Goal: Task Accomplishment & Management: Use online tool/utility

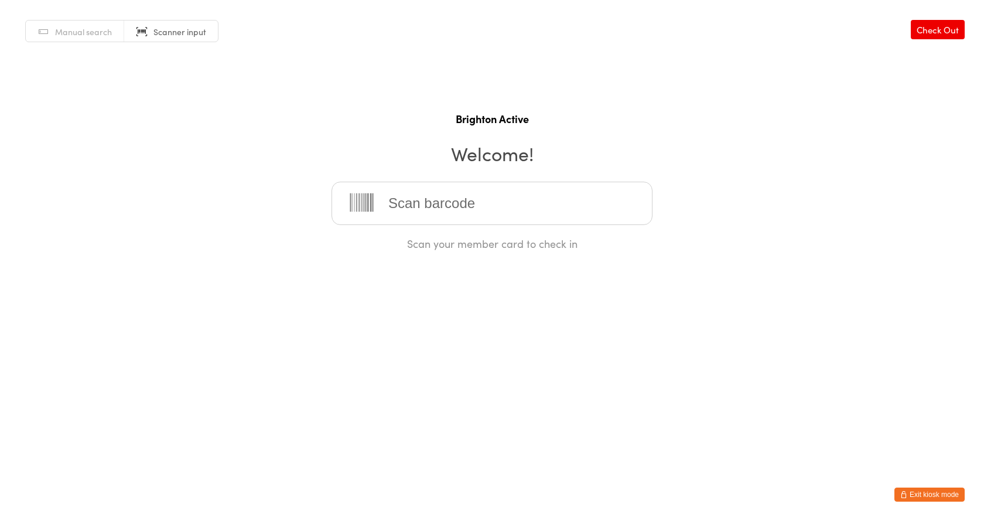
click at [485, 209] on input "search" at bounding box center [492, 203] width 321 height 43
click at [621, 124] on h1 "Brighton Active" at bounding box center [492, 118] width 961 height 15
click at [528, 201] on input "search" at bounding box center [492, 203] width 321 height 43
type input "70008"
click at [921, 495] on button "Exit kiosk mode" at bounding box center [929, 494] width 70 height 14
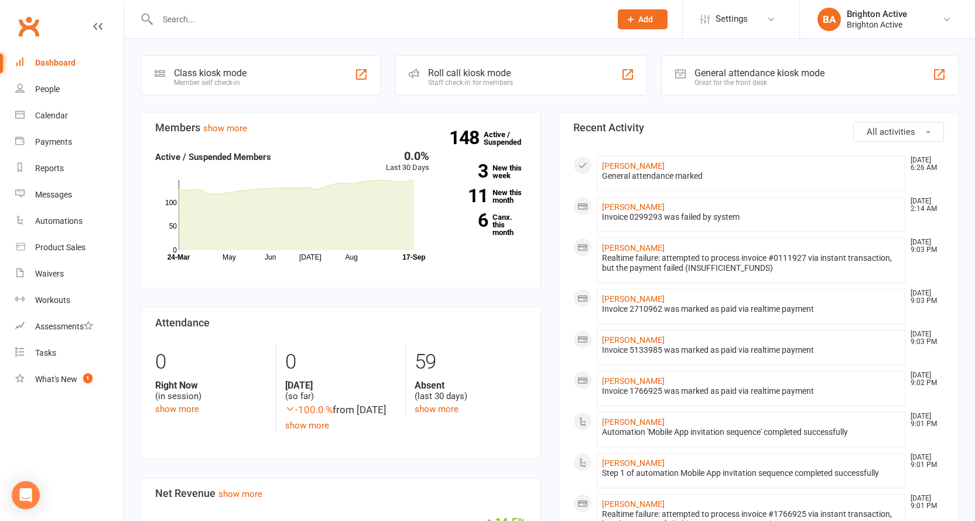
click at [748, 77] on div "General attendance kiosk mode" at bounding box center [760, 72] width 130 height 11
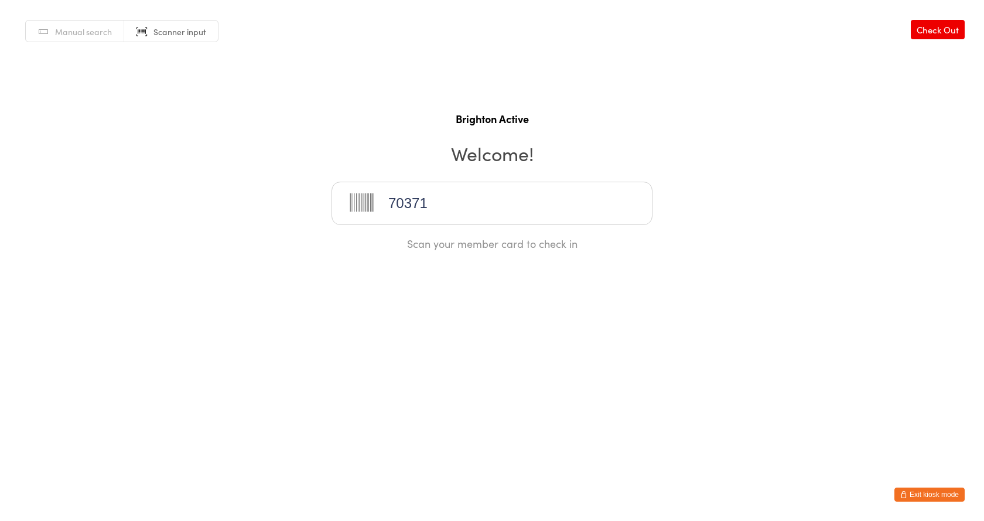
type input "70371"
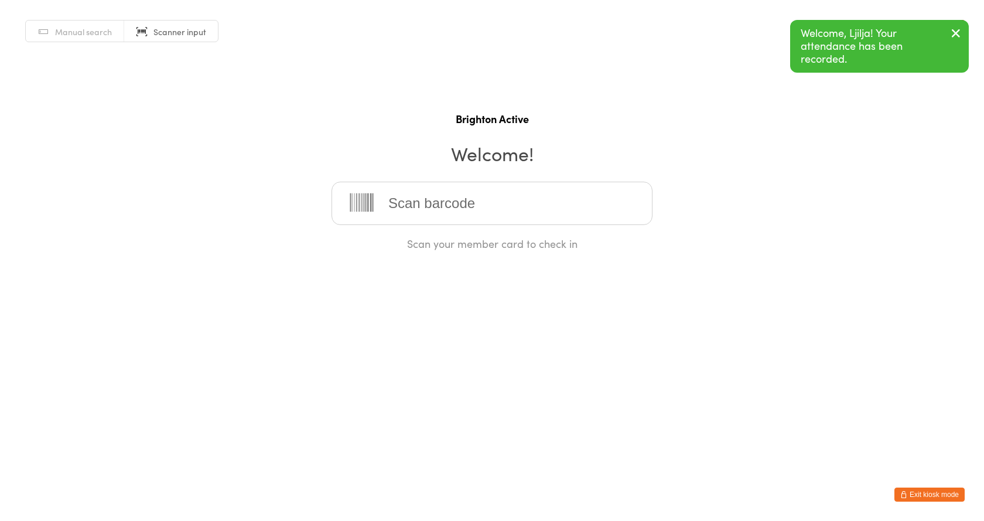
click at [941, 493] on button "Exit kiosk mode" at bounding box center [929, 494] width 70 height 14
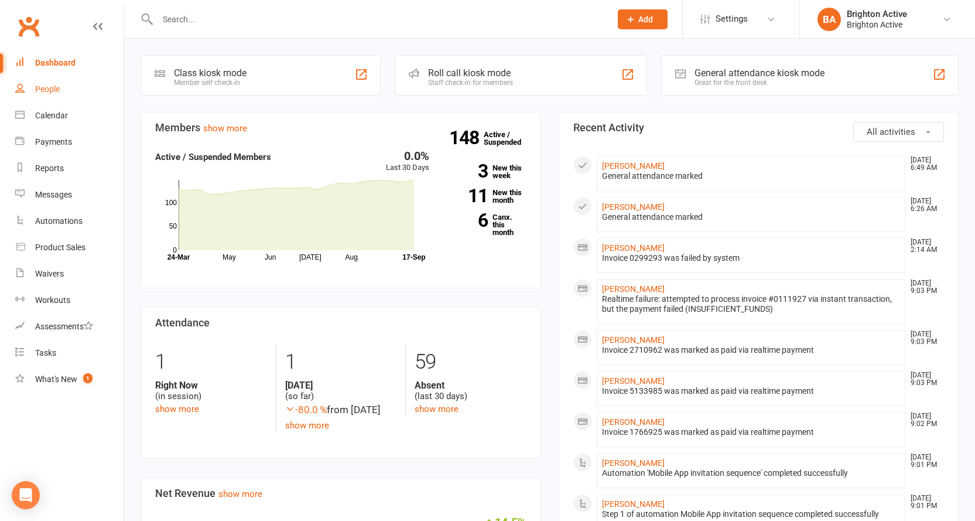
click at [36, 83] on link "People" at bounding box center [69, 89] width 108 height 26
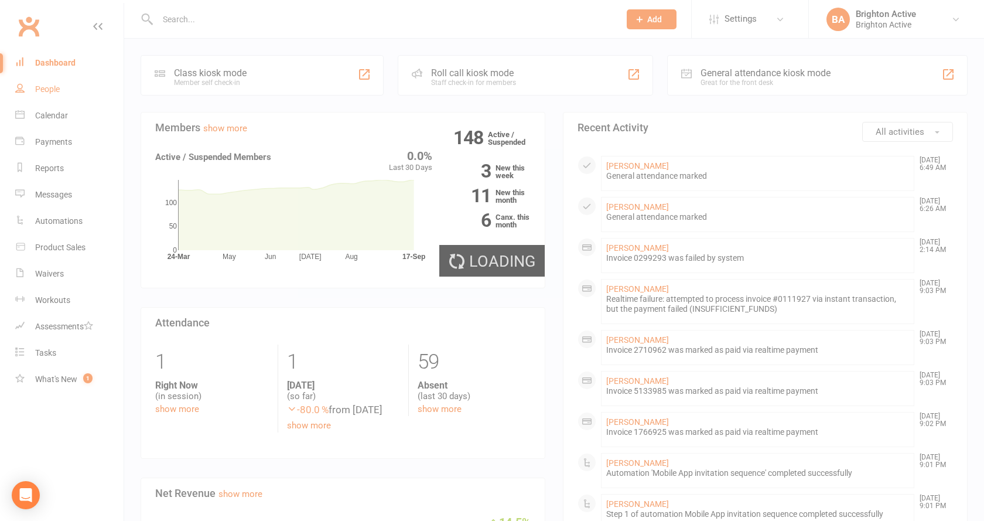
select select "true"
select select "100"
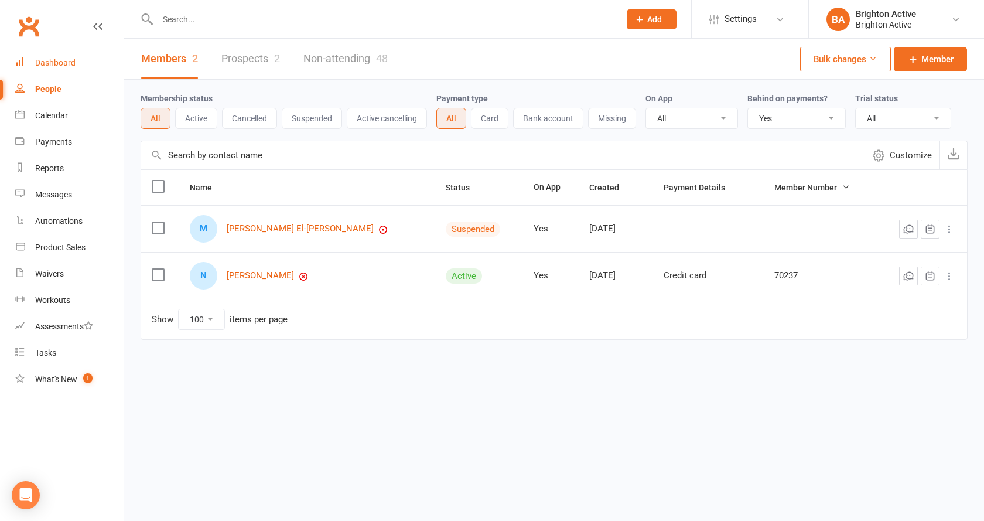
click at [43, 59] on div "Dashboard" at bounding box center [55, 62] width 40 height 9
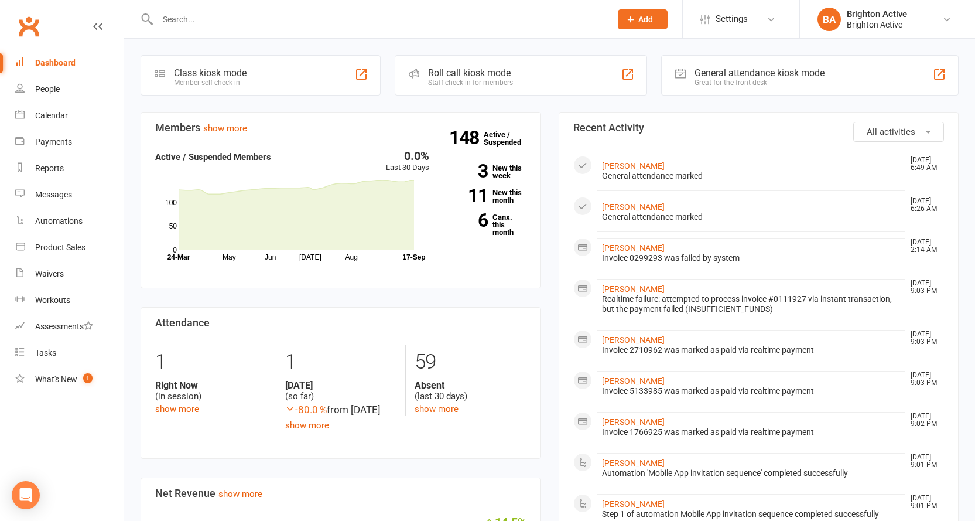
click at [845, 71] on div "General attendance kiosk mode Great for the front desk" at bounding box center [810, 75] width 298 height 40
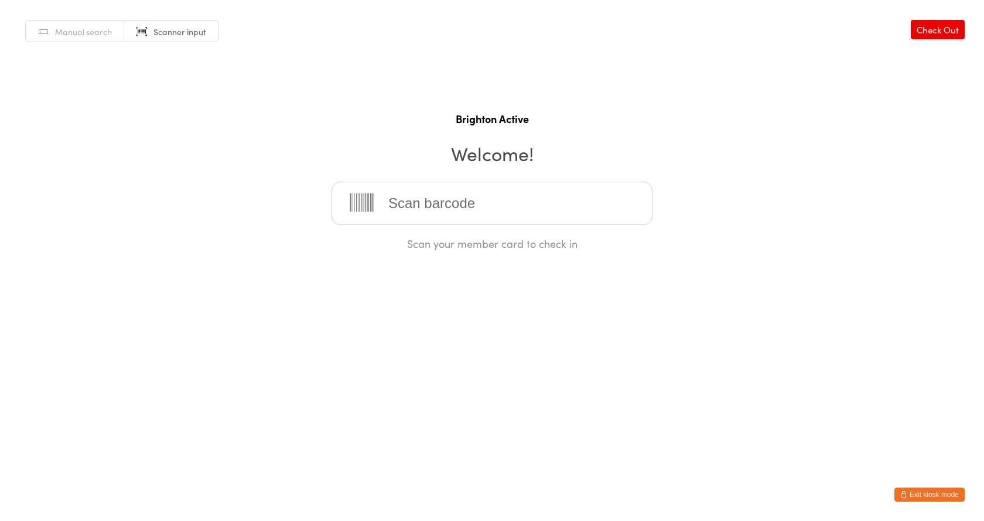
click at [498, 199] on input "search" at bounding box center [492, 203] width 321 height 43
click at [435, 50] on div "Manual search Scanner input Check Out Brighton Active Welcome! Scan your member…" at bounding box center [492, 125] width 984 height 251
click at [446, 196] on input "search" at bounding box center [492, 203] width 321 height 43
type input "70064"
click at [933, 493] on button "Exit kiosk mode" at bounding box center [929, 494] width 70 height 14
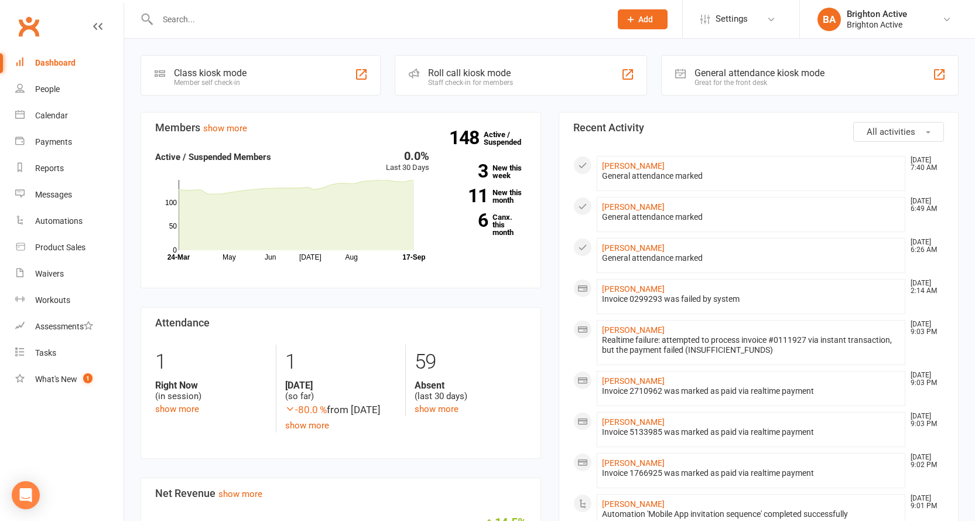
click at [725, 65] on div "General attendance kiosk mode Great for the front desk" at bounding box center [810, 75] width 298 height 40
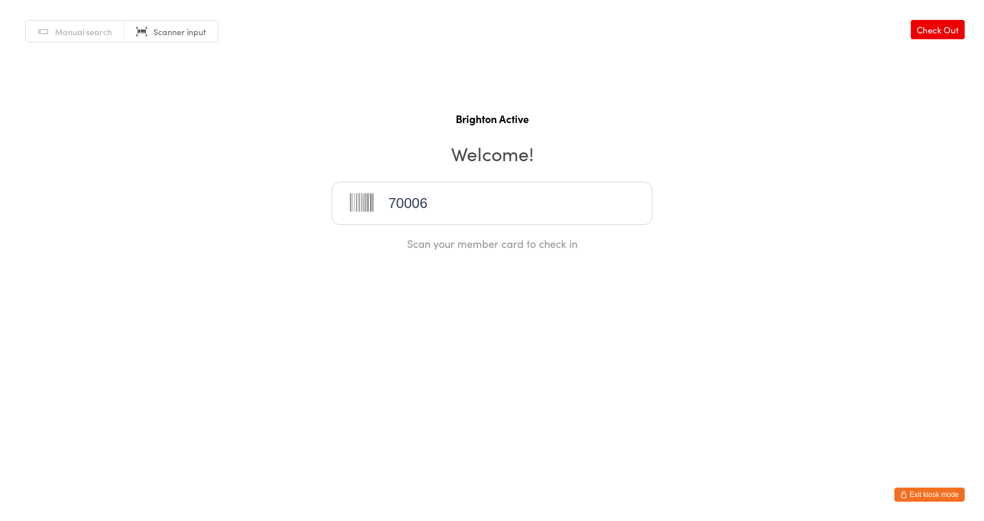
type input "70006"
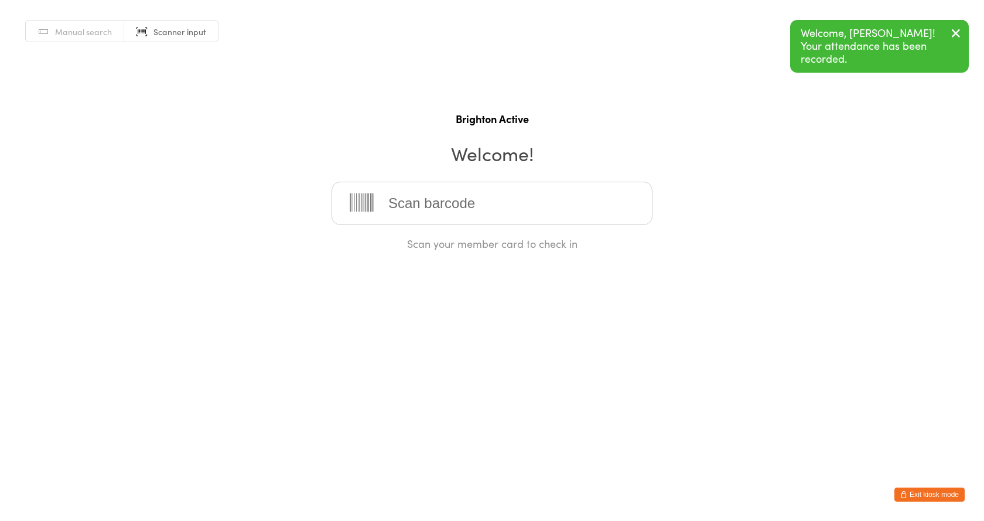
click at [926, 489] on button "Exit kiosk mode" at bounding box center [929, 494] width 70 height 14
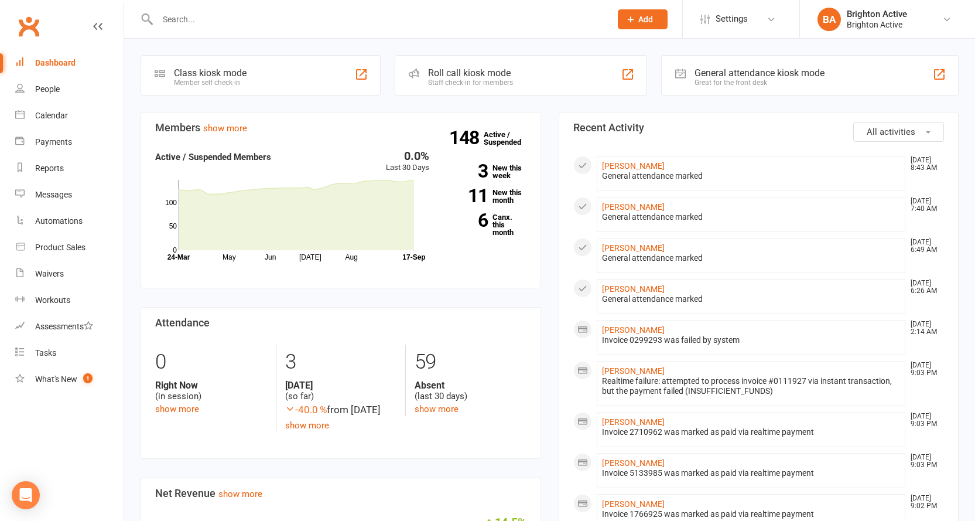
click at [726, 81] on div "Great for the front desk" at bounding box center [760, 82] width 130 height 8
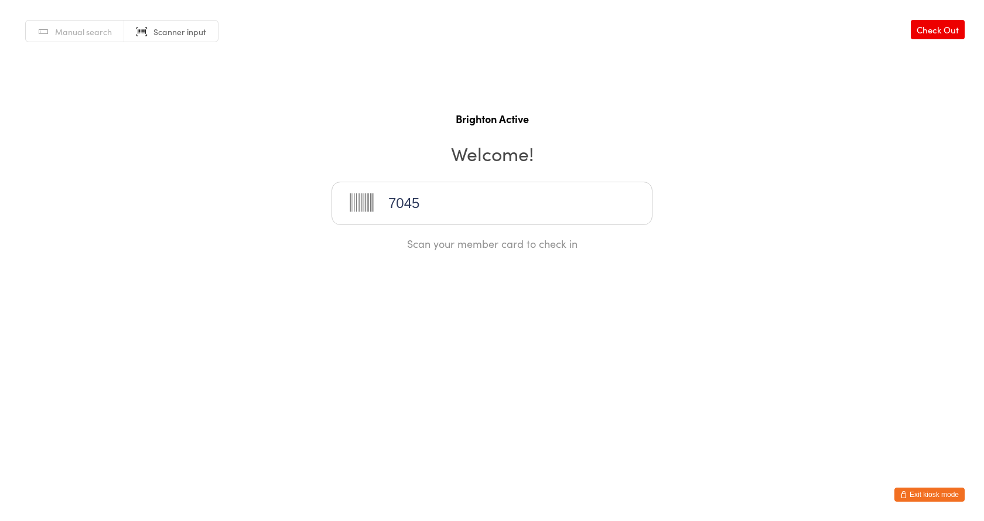
type input "70452"
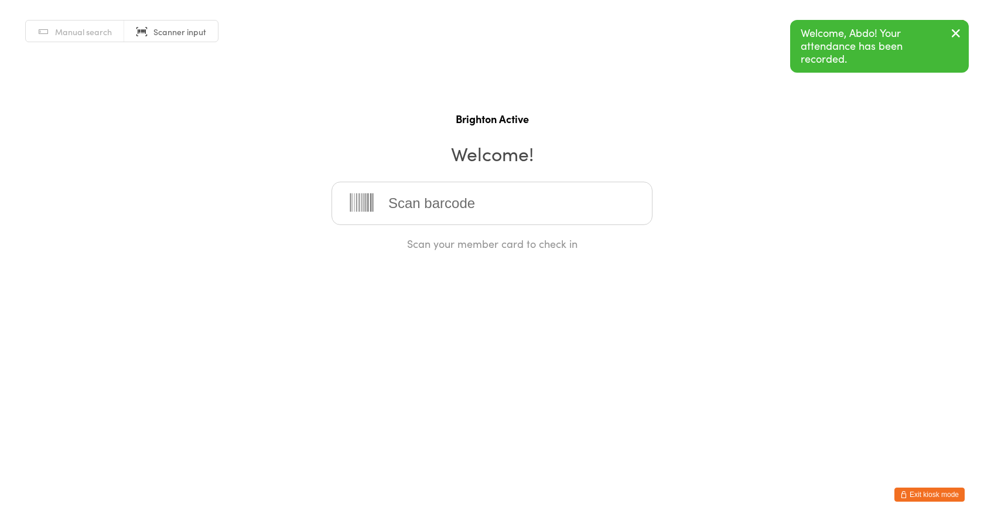
click at [941, 493] on button "Exit kiosk mode" at bounding box center [929, 494] width 70 height 14
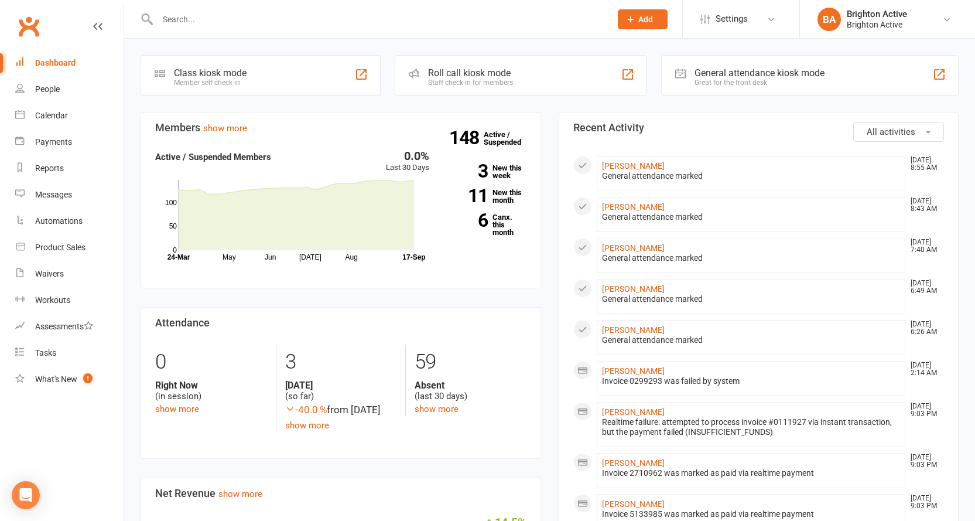
click at [833, 68] on div "General attendance kiosk mode Great for the front desk" at bounding box center [810, 75] width 298 height 40
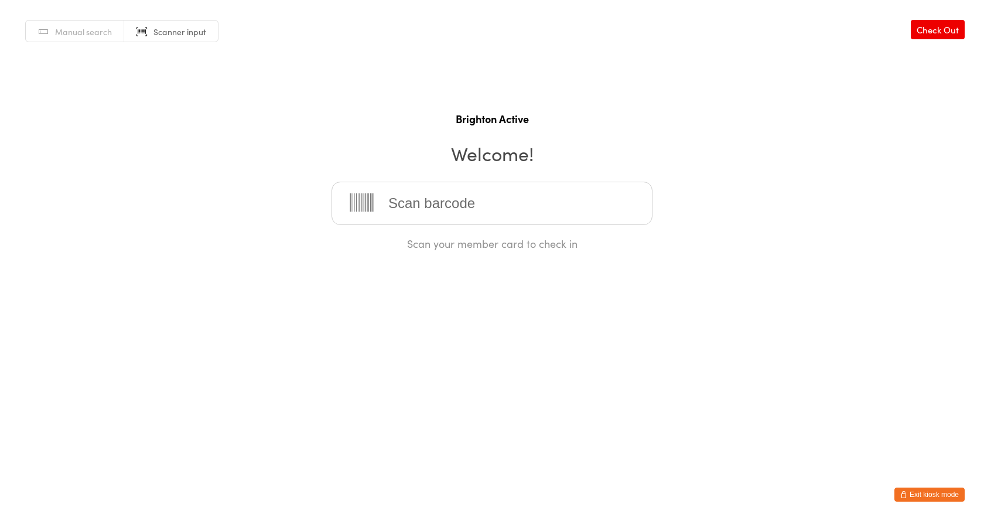
click at [428, 209] on input "search" at bounding box center [492, 203] width 321 height 43
click at [443, 195] on input "search" at bounding box center [492, 203] width 321 height 43
click at [90, 31] on span "Manual search" at bounding box center [83, 32] width 57 height 12
click at [424, 207] on input "search" at bounding box center [492, 203] width 321 height 43
type input "adrian"
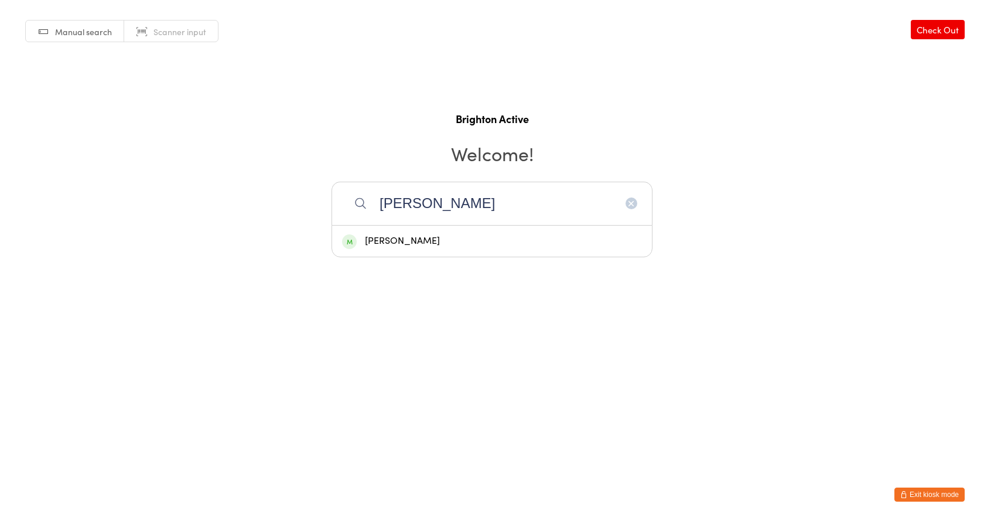
click at [411, 239] on div "[PERSON_NAME]" at bounding box center [492, 241] width 300 height 16
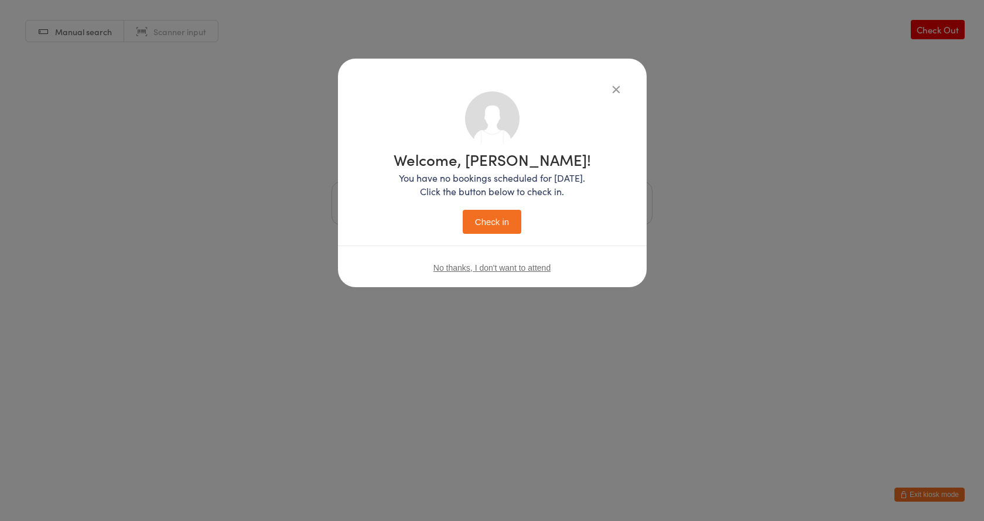
click at [512, 224] on button "Check in" at bounding box center [492, 222] width 59 height 24
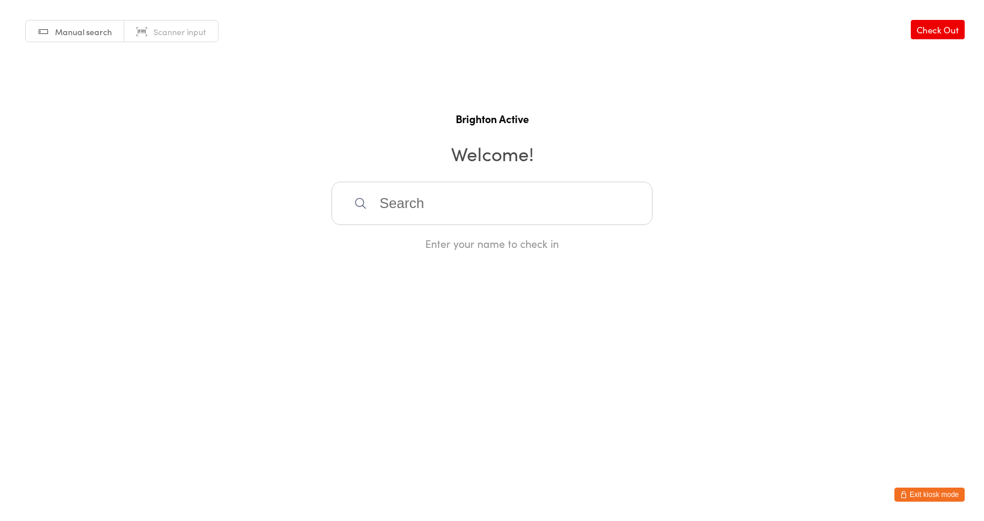
click at [937, 494] on button "Exit kiosk mode" at bounding box center [929, 494] width 70 height 14
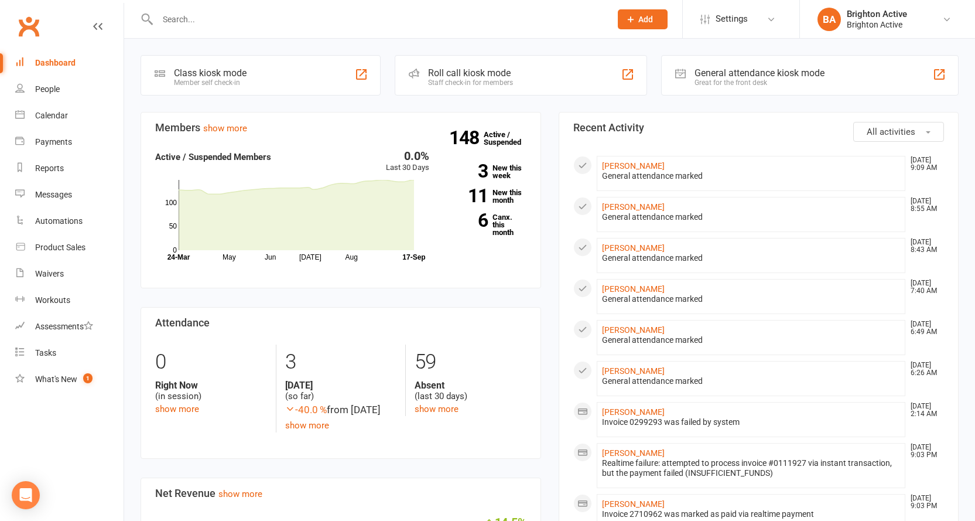
click at [835, 60] on div "General attendance kiosk mode Great for the front desk" at bounding box center [810, 75] width 298 height 40
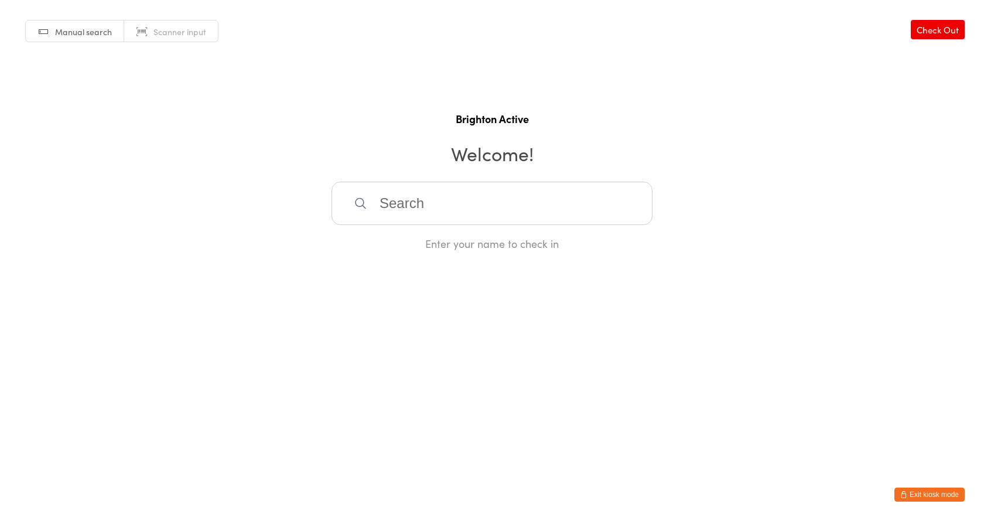
click at [497, 211] on input "search" at bounding box center [492, 203] width 321 height 43
type input "7002570026"
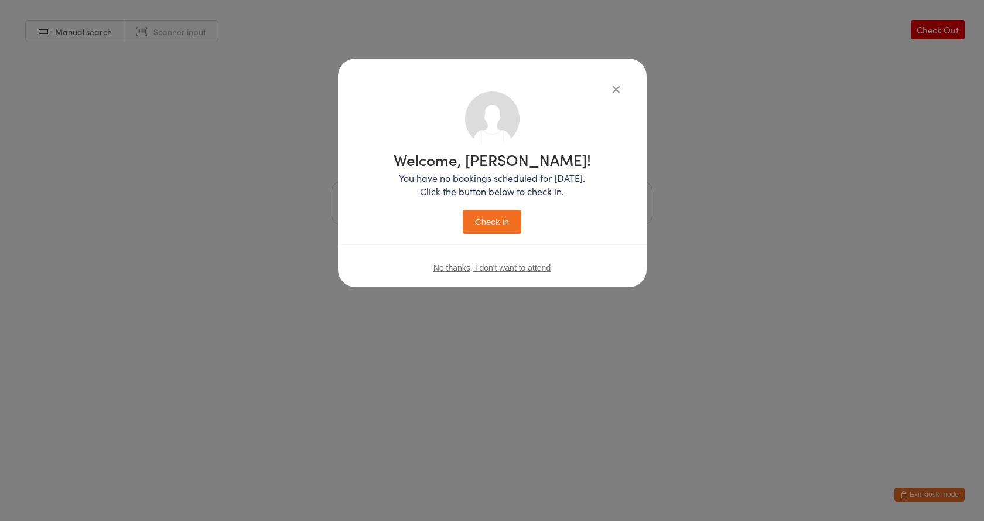
click at [488, 213] on button "Check in" at bounding box center [492, 222] width 59 height 24
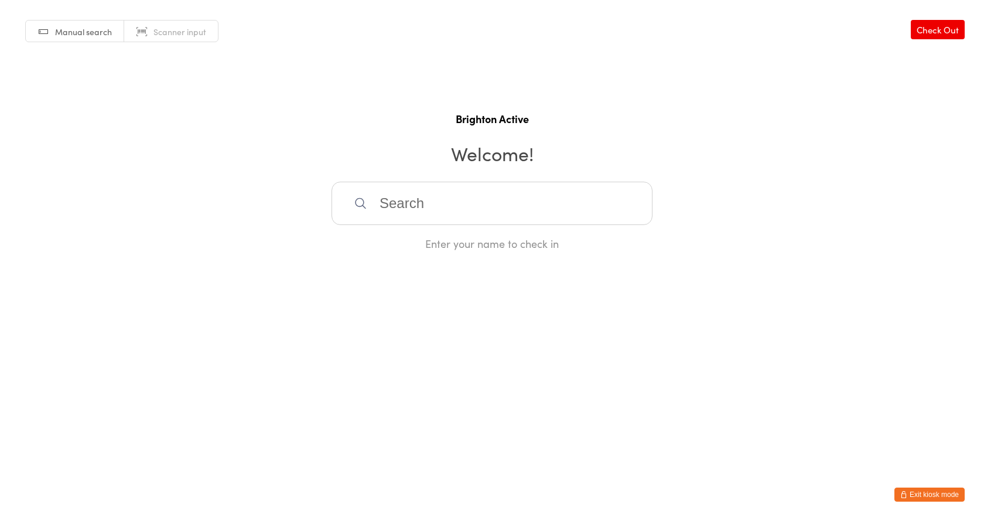
click at [915, 494] on button "Exit kiosk mode" at bounding box center [929, 494] width 70 height 14
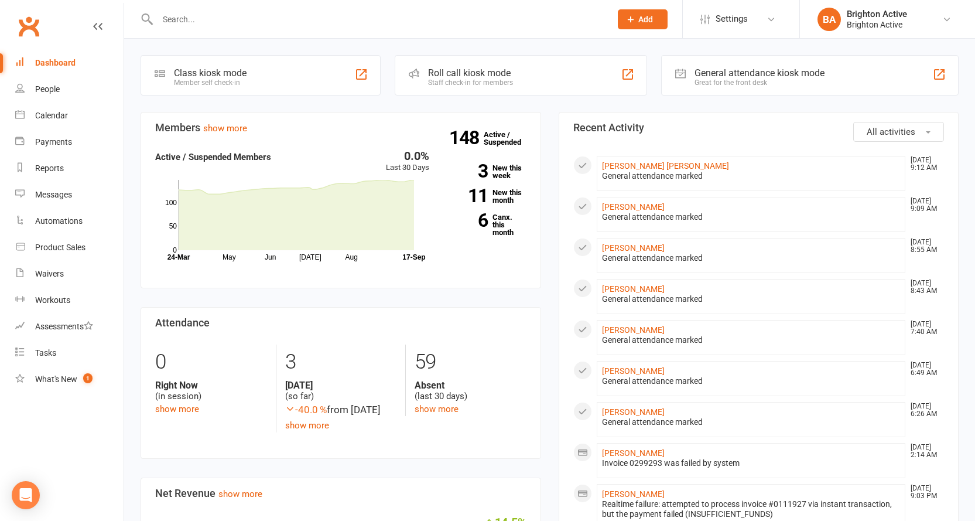
click at [729, 64] on div "General attendance kiosk mode Great for the front desk" at bounding box center [810, 75] width 298 height 40
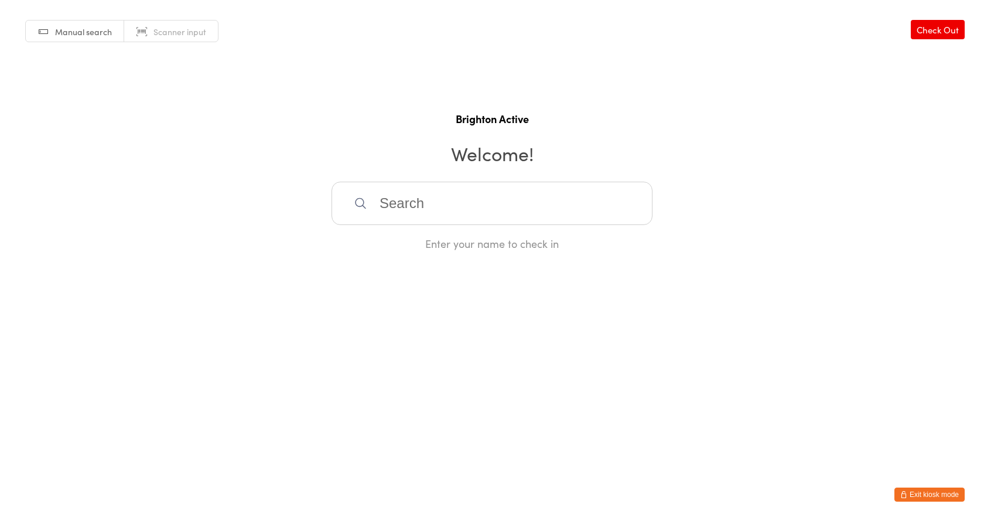
click at [464, 207] on input "search" at bounding box center [492, 203] width 321 height 43
click at [925, 491] on button "Exit kiosk mode" at bounding box center [929, 494] width 70 height 14
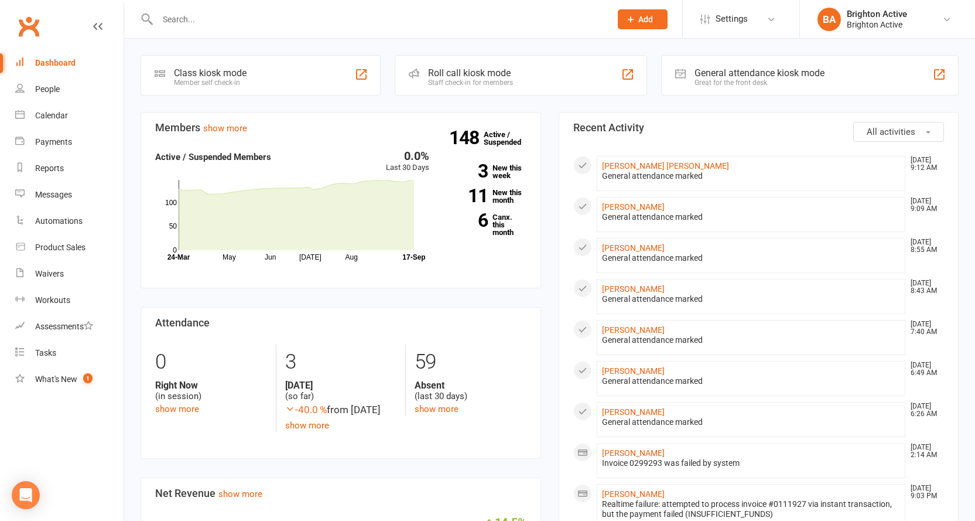
click at [797, 80] on div "Great for the front desk" at bounding box center [760, 82] width 130 height 8
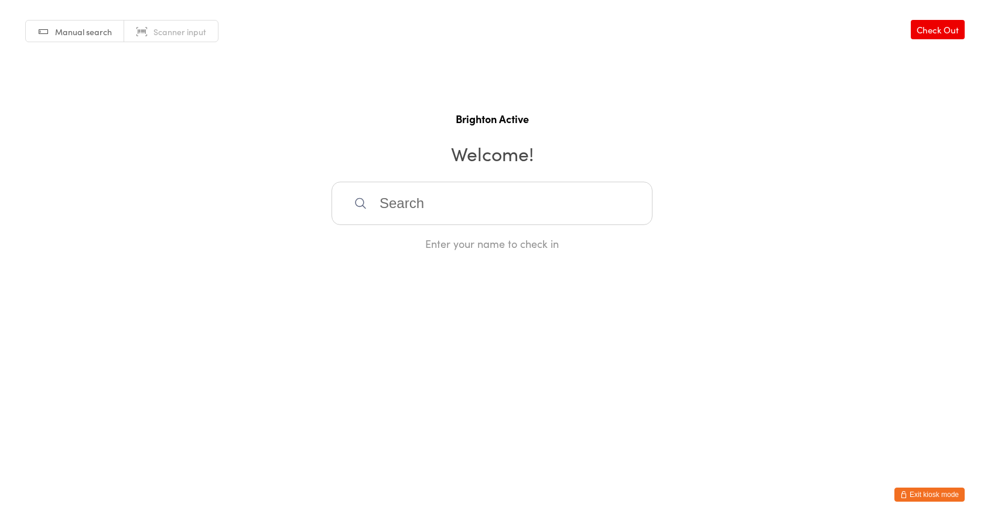
drag, startPoint x: 85, startPoint y: 35, endPoint x: 93, endPoint y: 36, distance: 7.6
click at [86, 35] on span "Manual search" at bounding box center [83, 32] width 57 height 12
type input "chr"
click at [102, 28] on span "Manual search" at bounding box center [83, 32] width 57 height 12
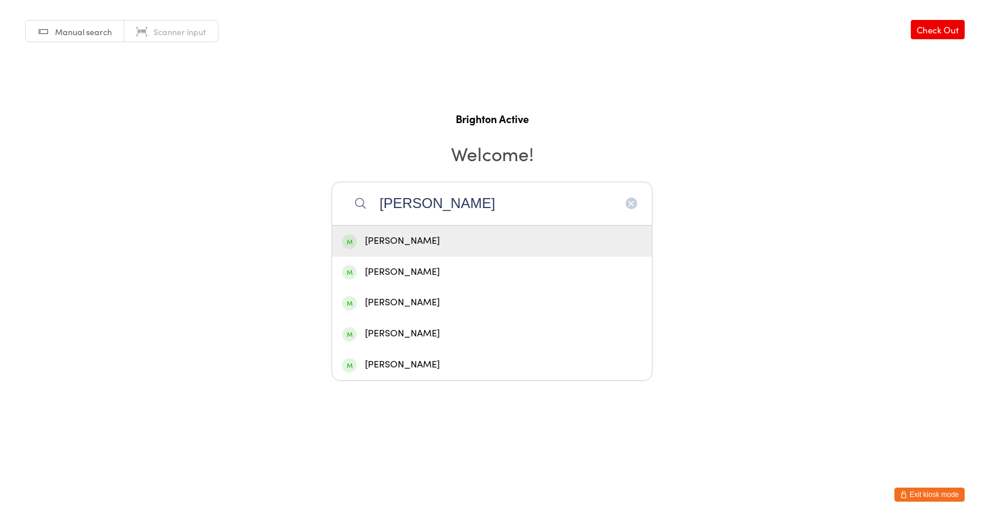
type input "chris"
click at [432, 244] on div "Chris Peacock" at bounding box center [492, 241] width 300 height 16
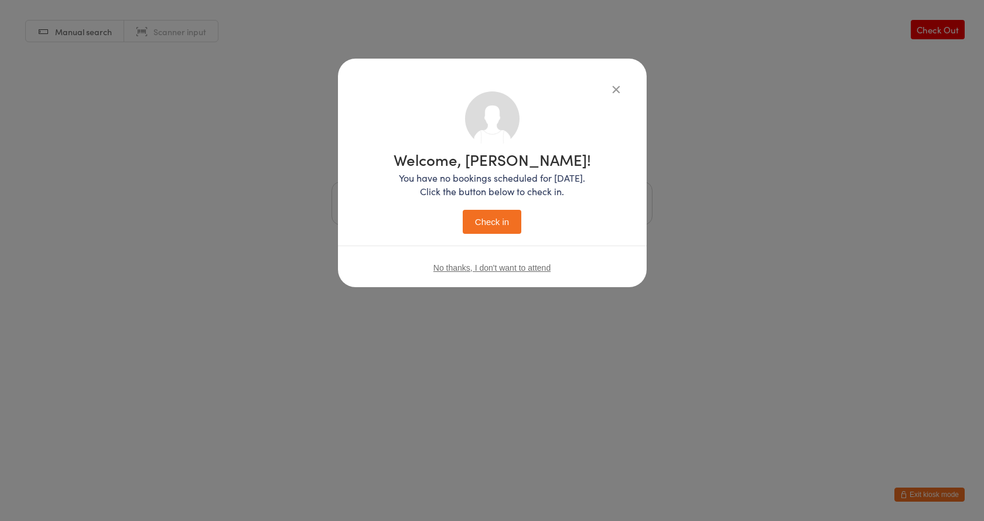
click at [505, 218] on button "Check in" at bounding box center [492, 222] width 59 height 24
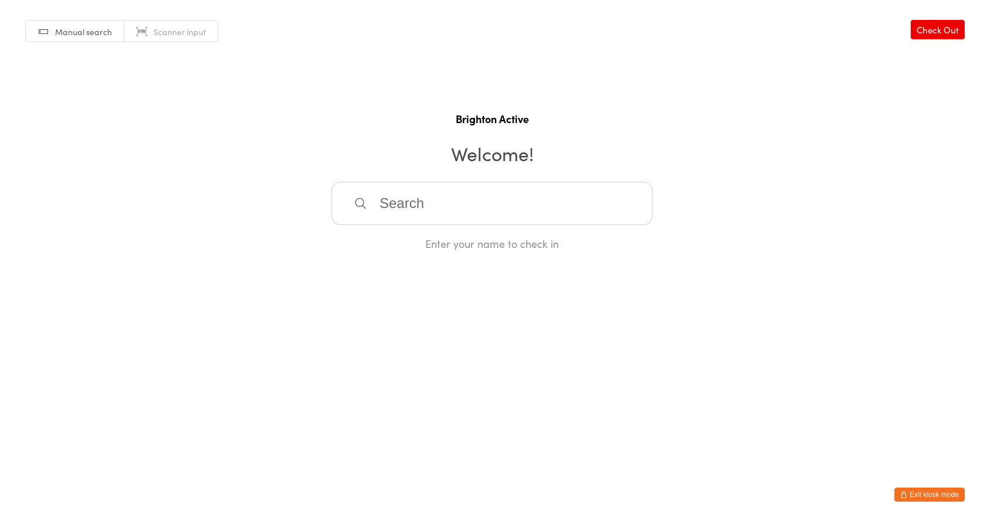
click at [945, 493] on button "Exit kiosk mode" at bounding box center [929, 494] width 70 height 14
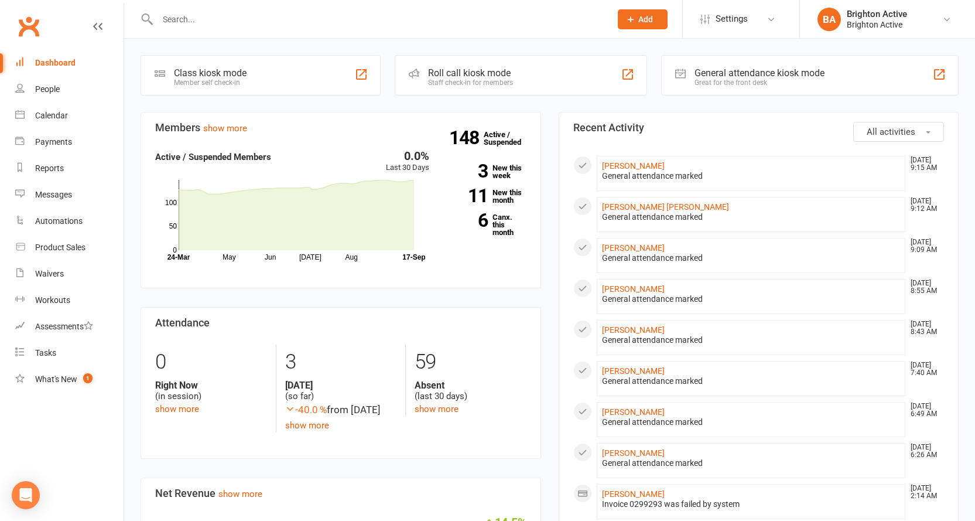
click at [790, 86] on div "Great for the front desk" at bounding box center [760, 82] width 130 height 8
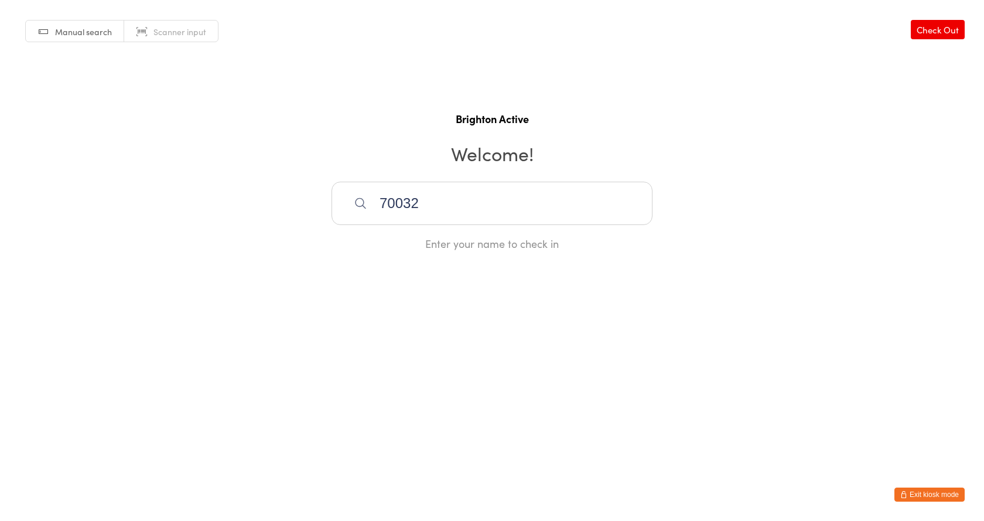
type input "70032"
click at [407, 241] on div "[PERSON_NAME]" at bounding box center [492, 241] width 300 height 16
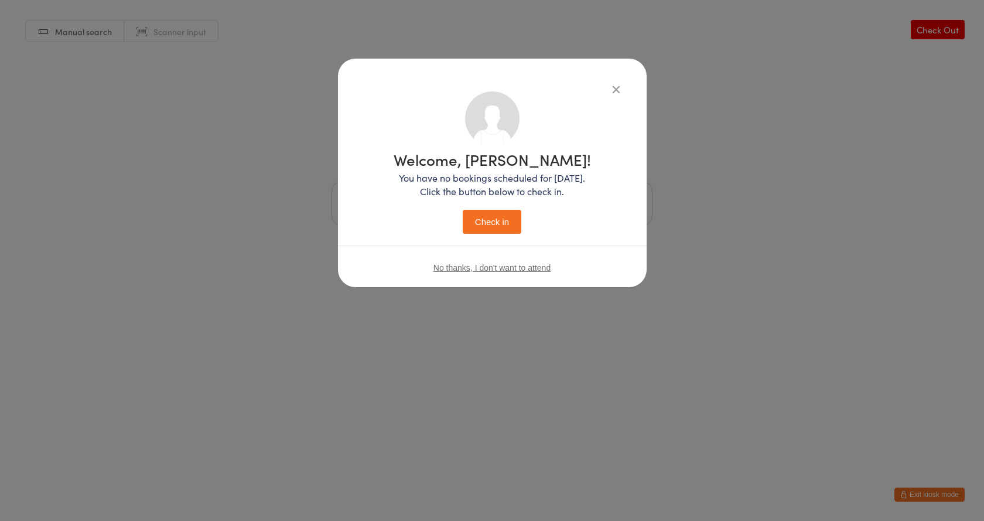
click at [483, 218] on button "Check in" at bounding box center [492, 222] width 59 height 24
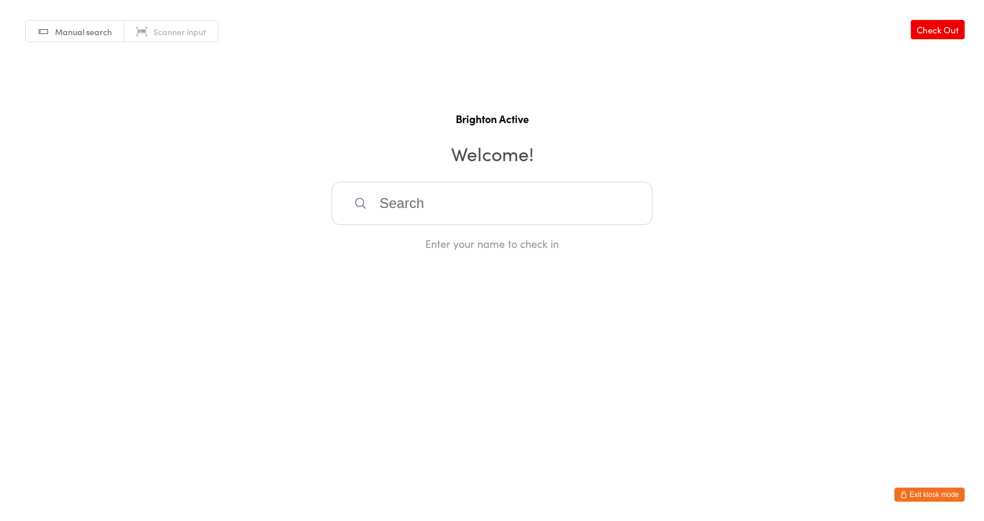
click at [920, 493] on button "Exit kiosk mode" at bounding box center [929, 494] width 70 height 14
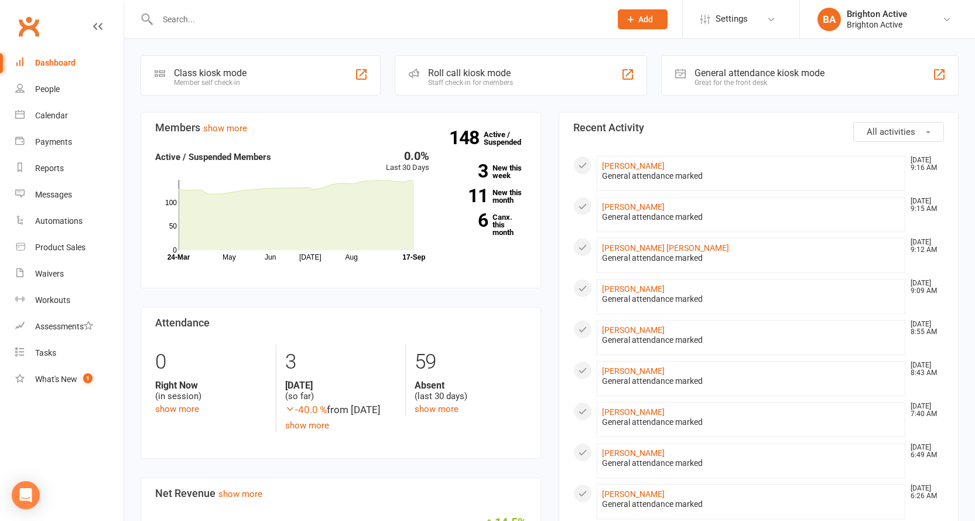
click at [805, 70] on div "General attendance kiosk mode" at bounding box center [760, 72] width 130 height 11
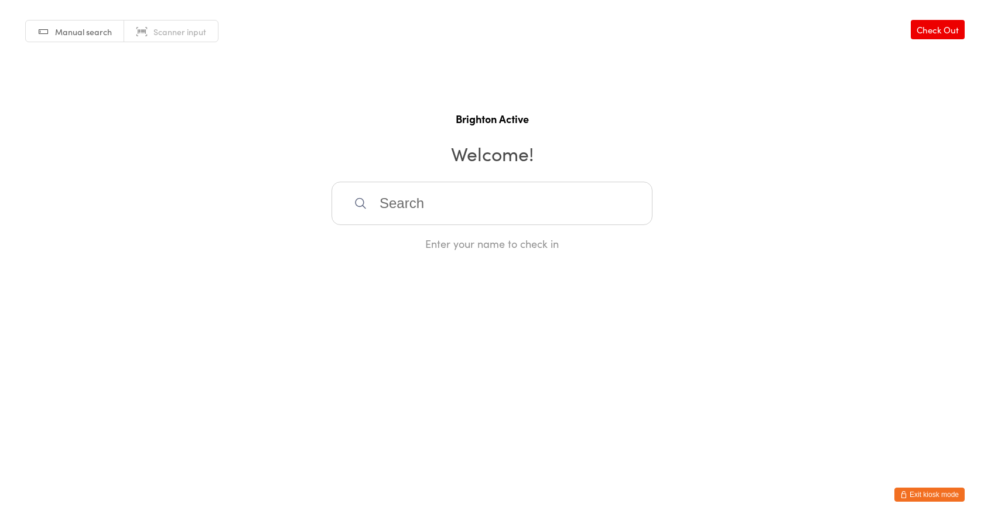
click at [101, 35] on span "Manual search" at bounding box center [83, 32] width 57 height 12
drag, startPoint x: 66, startPoint y: 27, endPoint x: 72, endPoint y: 28, distance: 6.5
click at [67, 27] on span "Manual search" at bounding box center [83, 32] width 57 height 12
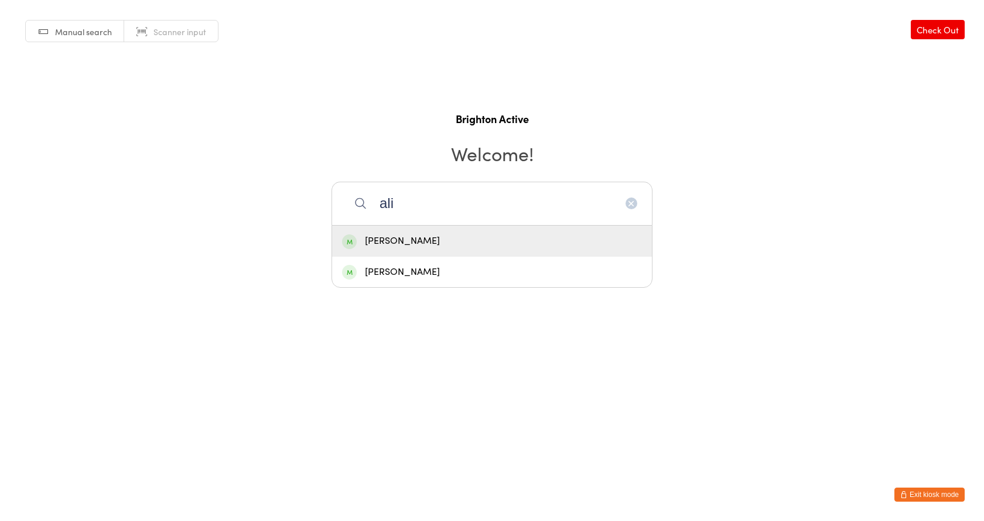
type input "ali"
click at [448, 238] on div "Ali Abdel-Fattah" at bounding box center [492, 241] width 300 height 16
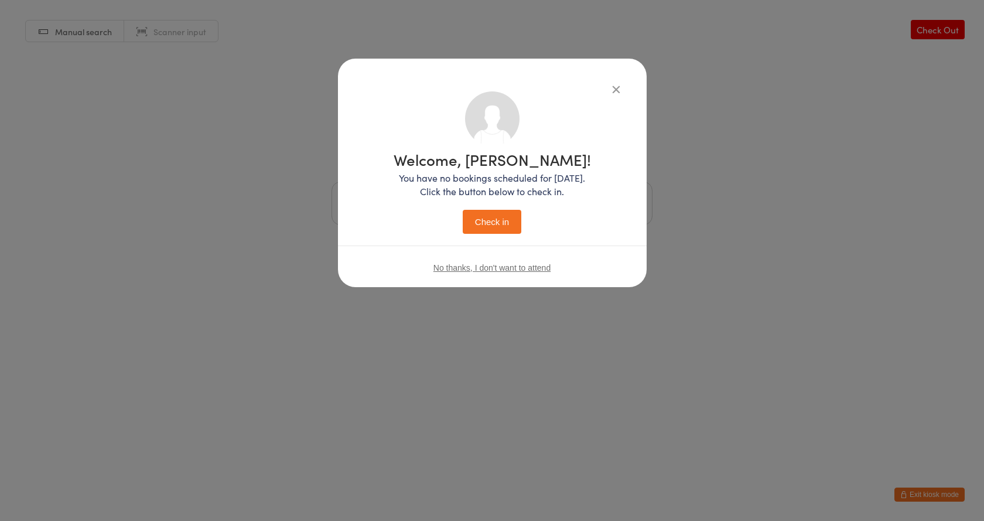
click at [497, 218] on button "Check in" at bounding box center [492, 222] width 59 height 24
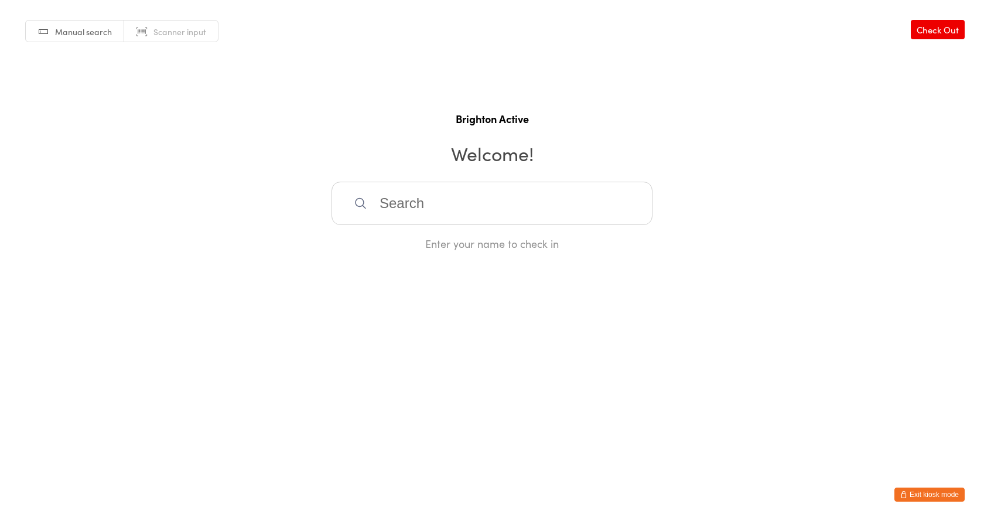
click at [919, 496] on button "Exit kiosk mode" at bounding box center [929, 494] width 70 height 14
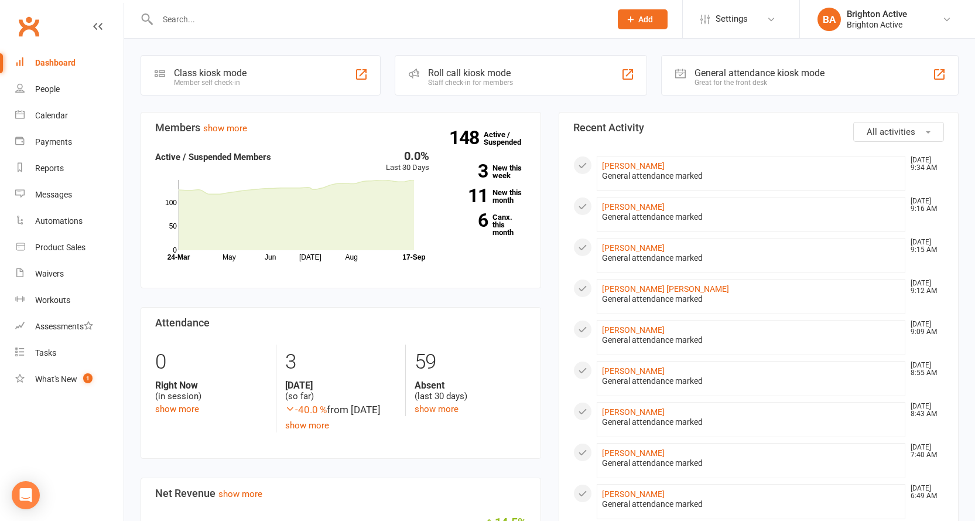
click at [744, 90] on div "General attendance kiosk mode Great for the front desk" at bounding box center [810, 75] width 298 height 40
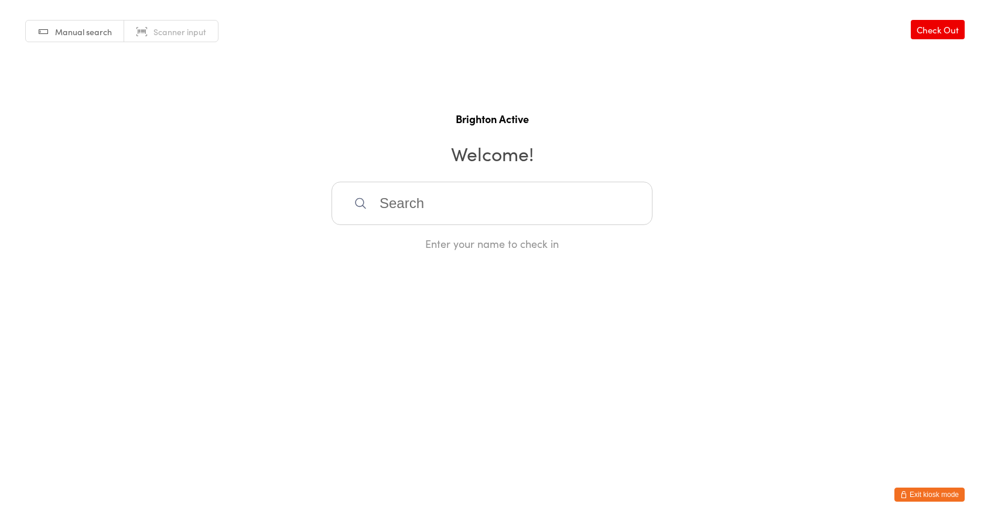
click at [465, 200] on input "search" at bounding box center [492, 203] width 321 height 43
click at [384, 145] on h2 "Welcome!" at bounding box center [492, 153] width 961 height 26
click at [420, 202] on input "search" at bounding box center [492, 203] width 321 height 43
click at [69, 26] on span "Manual search" at bounding box center [83, 32] width 57 height 12
click at [95, 33] on span "Manual search" at bounding box center [83, 32] width 57 height 12
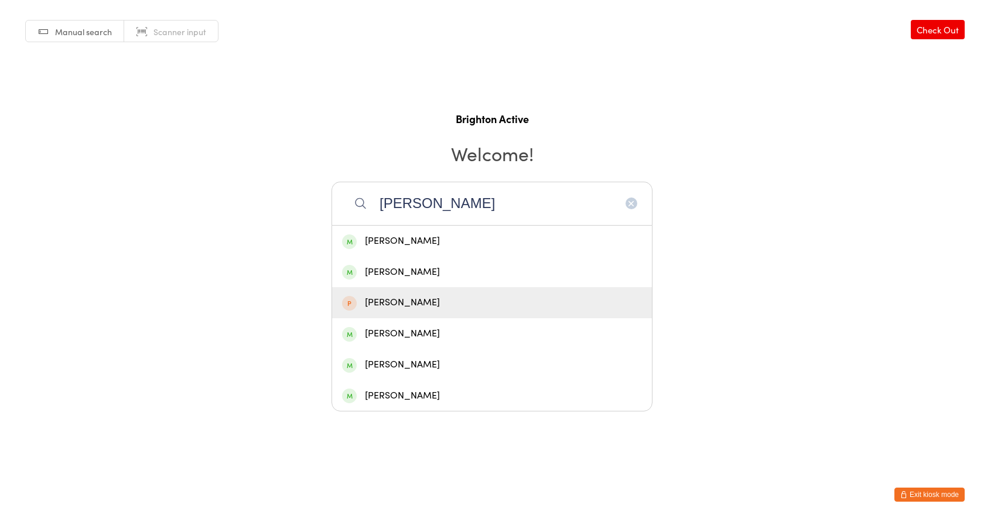
type input "[PERSON_NAME]"
click at [430, 299] on div "[PERSON_NAME]" at bounding box center [492, 303] width 300 height 16
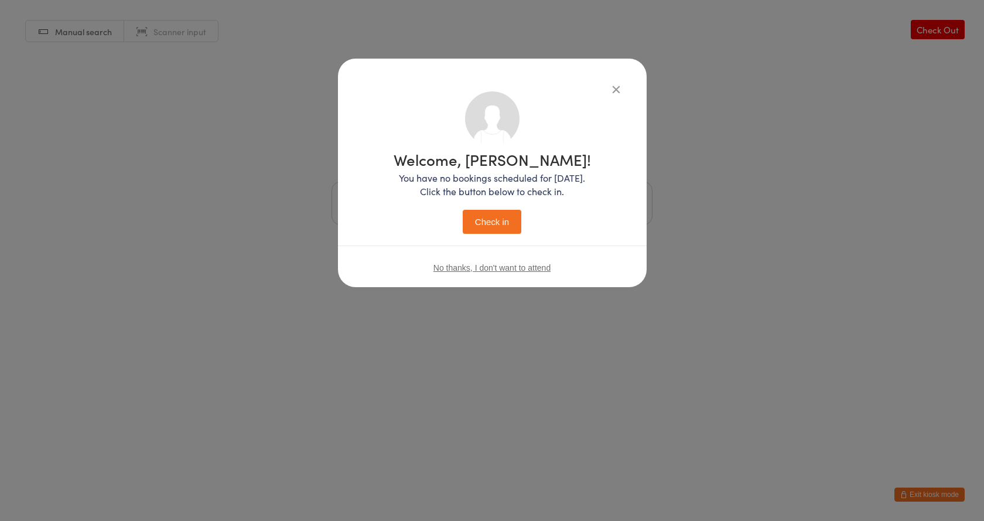
click at [502, 221] on button "Check in" at bounding box center [492, 222] width 59 height 24
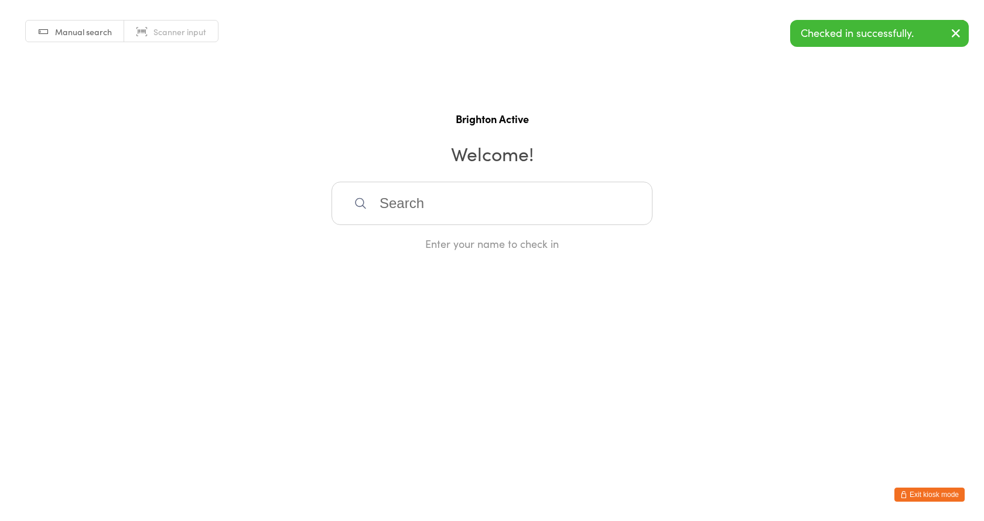
click at [922, 489] on button "Exit kiosk mode" at bounding box center [929, 494] width 70 height 14
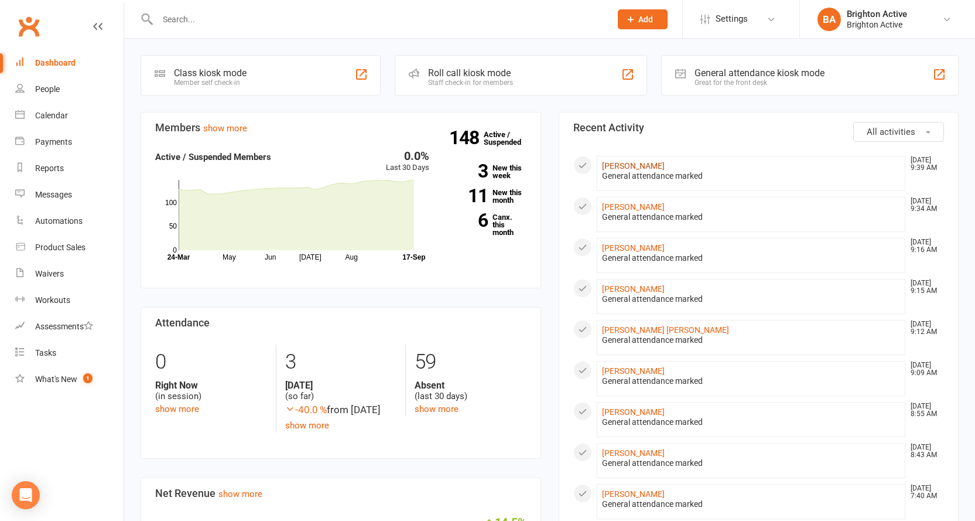
click at [664, 168] on link "[PERSON_NAME]" at bounding box center [633, 165] width 63 height 9
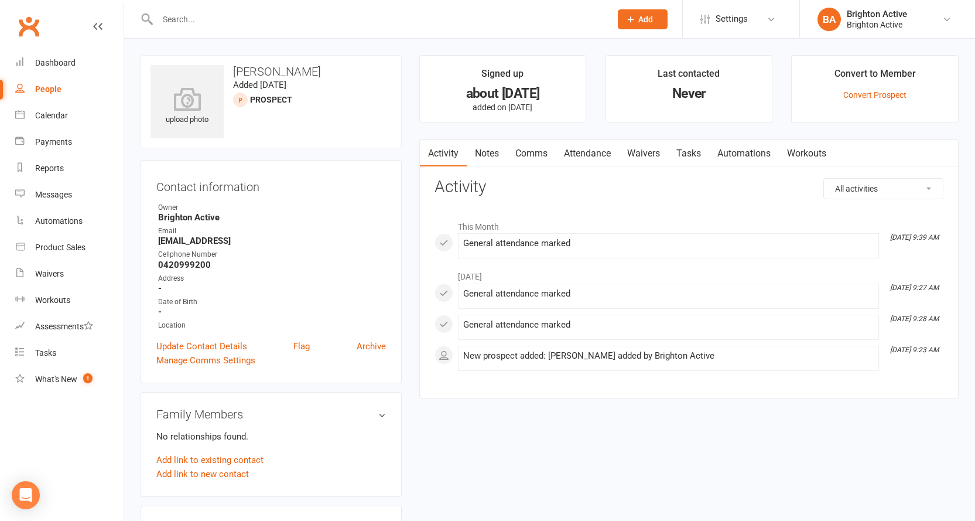
click at [494, 149] on link "Notes" at bounding box center [487, 153] width 40 height 27
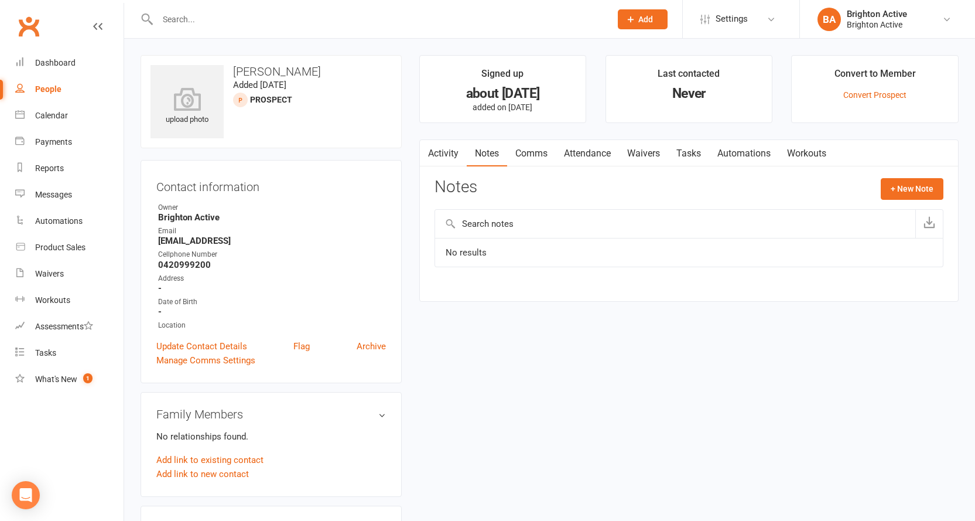
click at [533, 149] on link "Comms" at bounding box center [531, 153] width 49 height 27
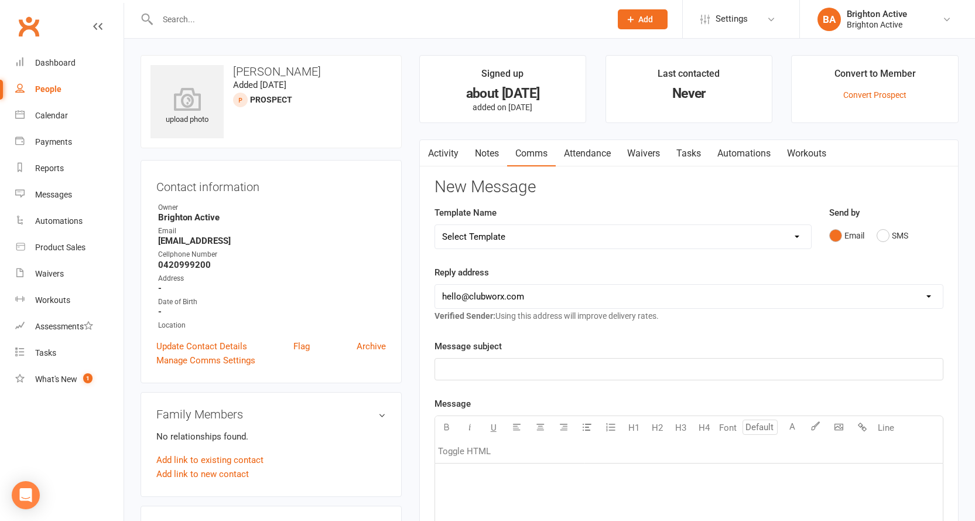
click at [587, 151] on link "Attendance" at bounding box center [587, 153] width 63 height 27
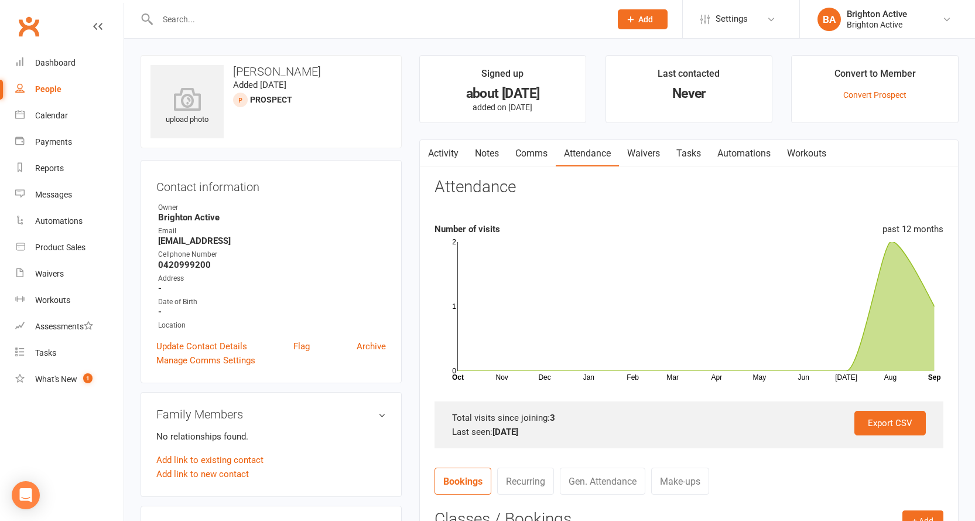
click at [636, 152] on link "Waivers" at bounding box center [643, 153] width 49 height 27
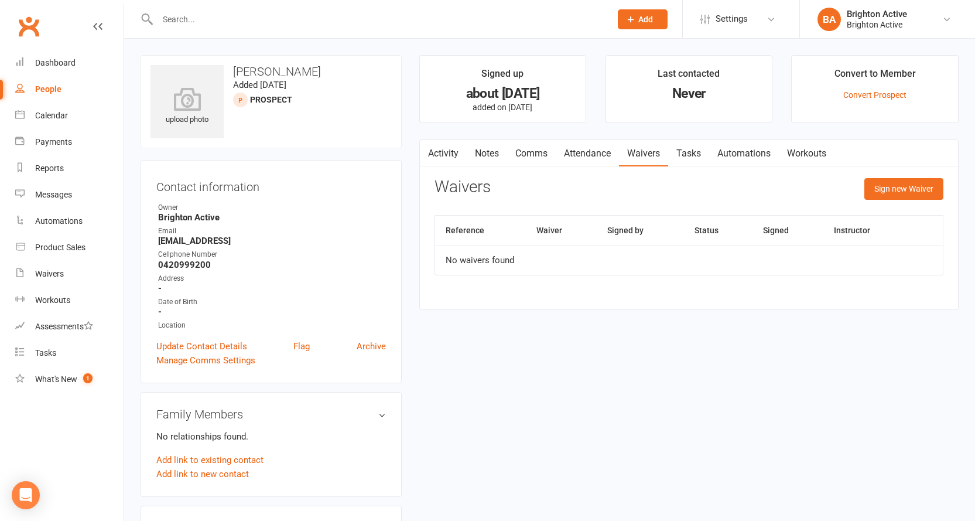
click at [698, 151] on link "Tasks" at bounding box center [688, 153] width 41 height 27
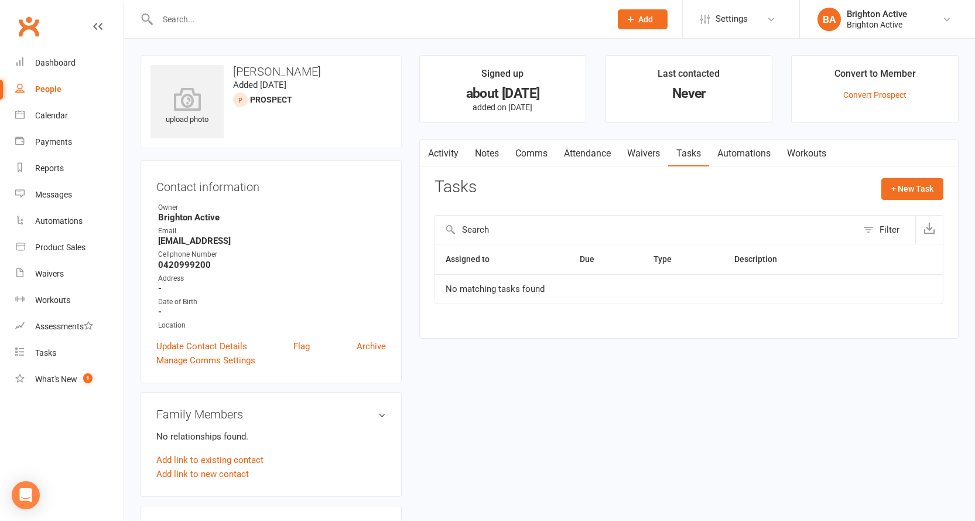
click at [440, 149] on link "Activity" at bounding box center [443, 153] width 47 height 27
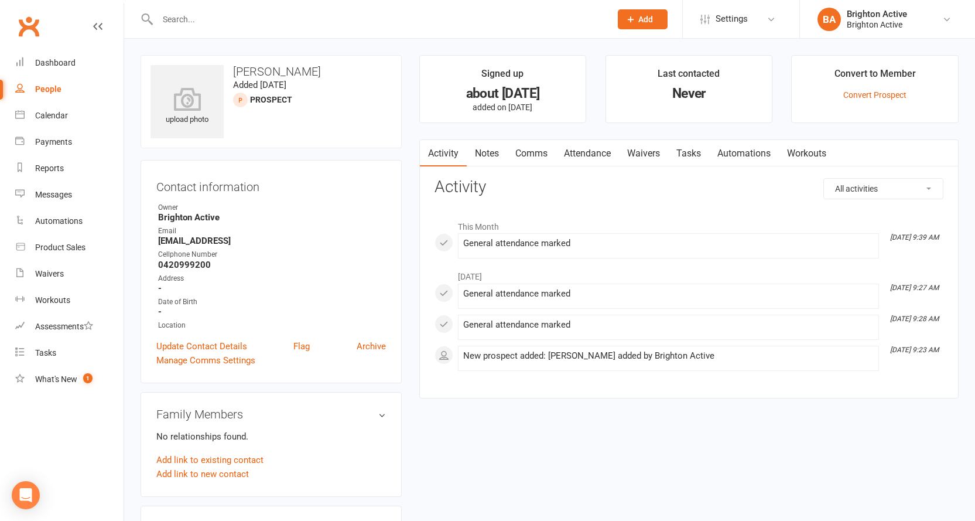
click at [59, 88] on div "People" at bounding box center [48, 88] width 26 height 9
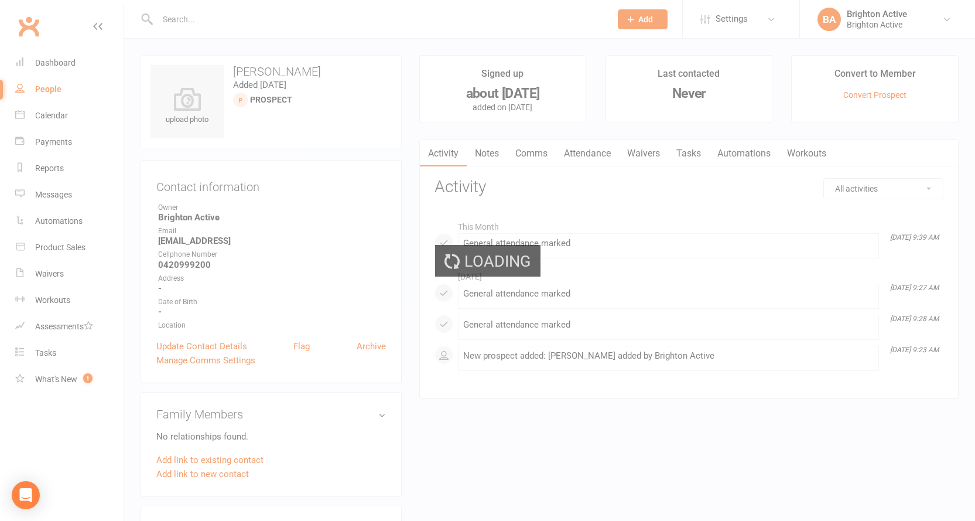
select select "true"
select select "100"
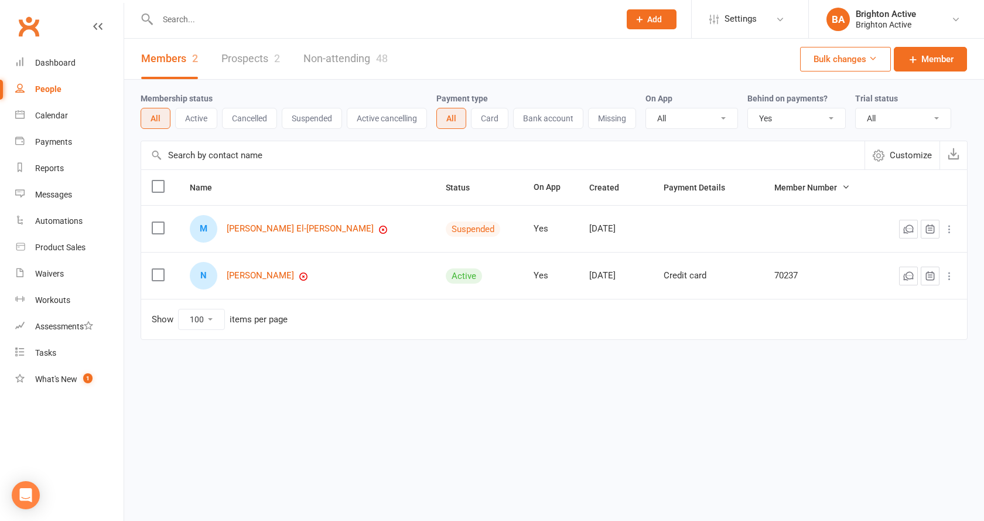
click at [268, 26] on input "text" at bounding box center [382, 19] width 457 height 16
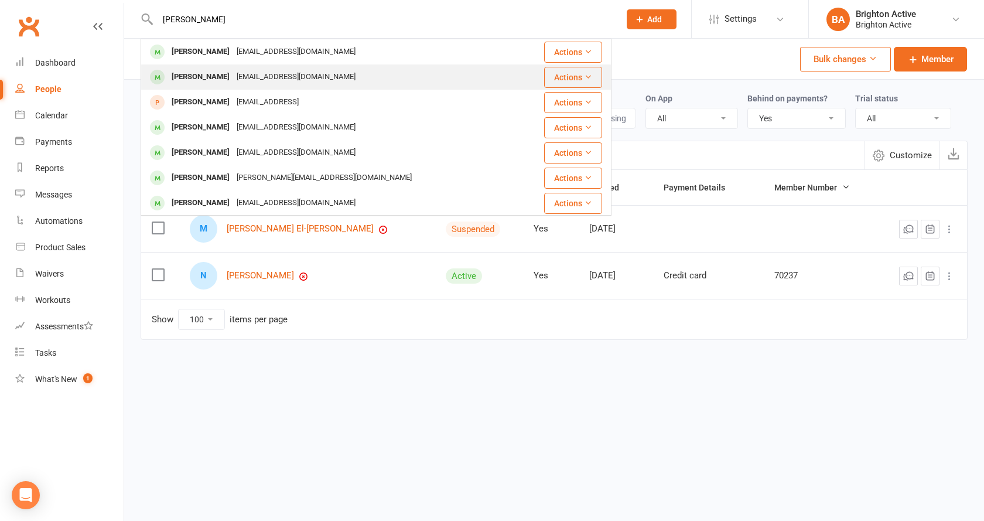
type input "danielle"
click at [233, 80] on div "Danielle Maassarani" at bounding box center [200, 77] width 65 height 17
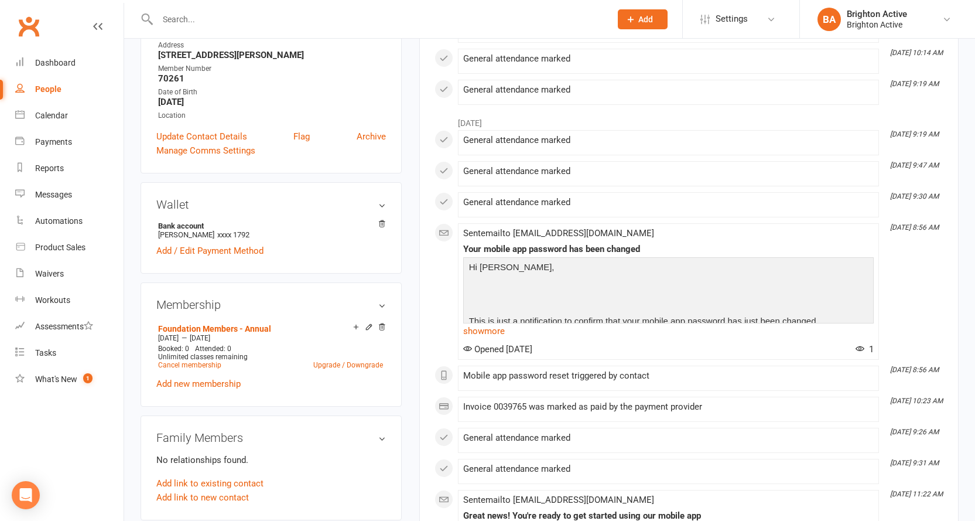
scroll to position [234, 0]
click at [63, 63] on div "Dashboard" at bounding box center [55, 62] width 40 height 9
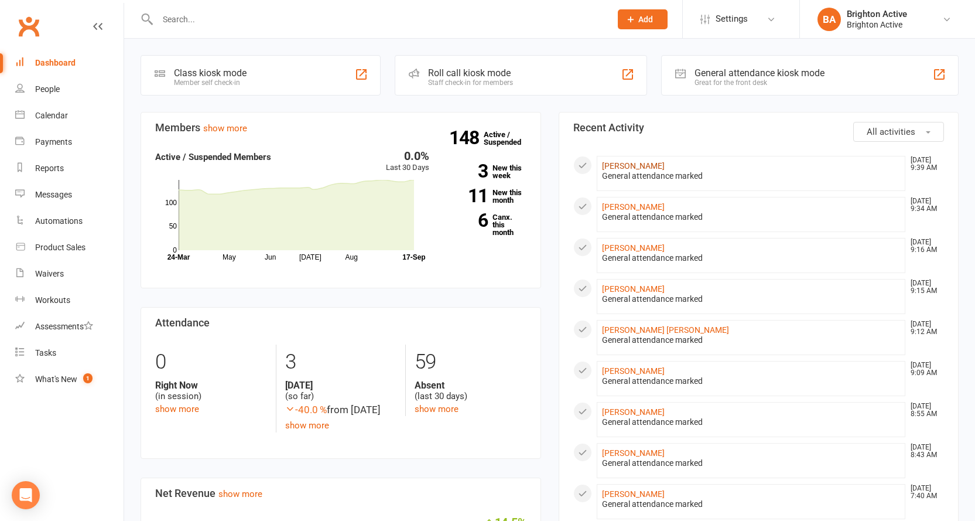
click at [634, 165] on link "[PERSON_NAME]" at bounding box center [633, 165] width 63 height 9
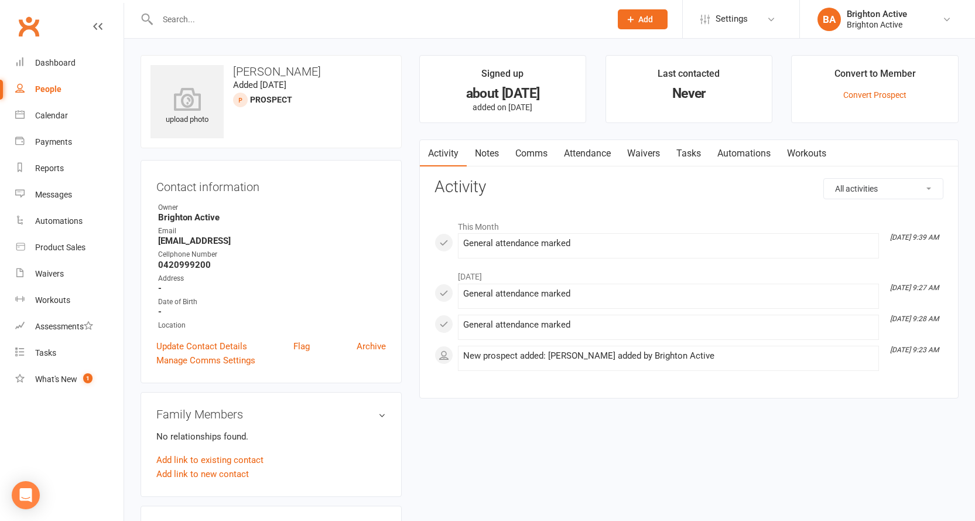
click at [57, 82] on link "People" at bounding box center [69, 89] width 108 height 26
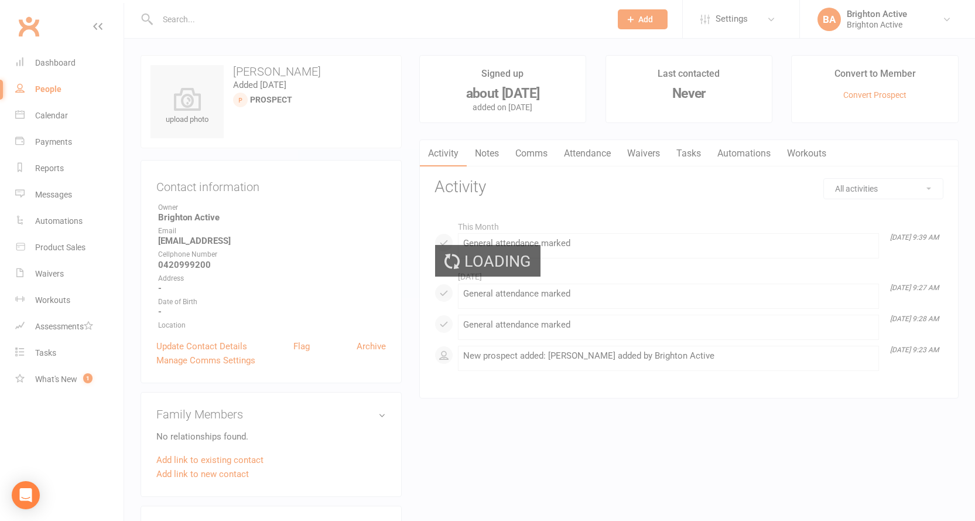
select select "true"
select select "100"
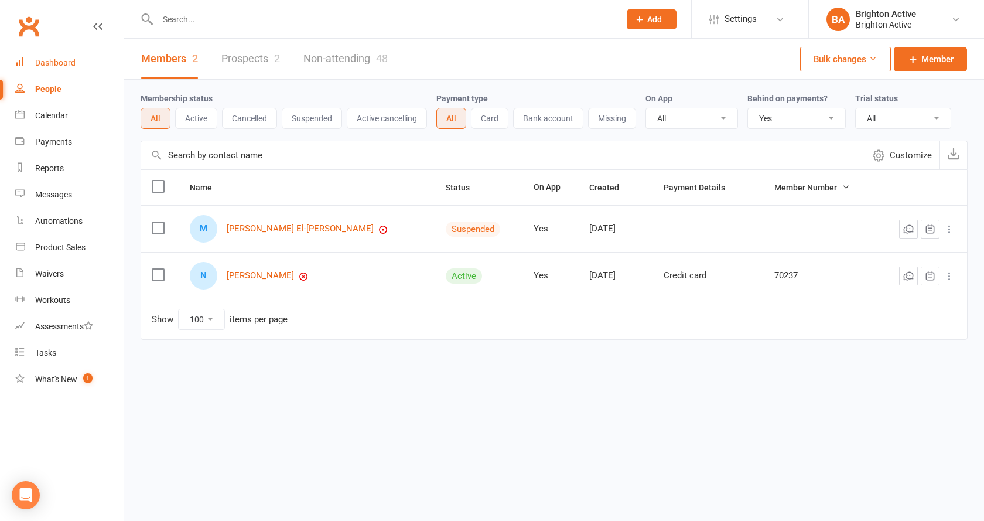
click at [53, 67] on div "Dashboard" at bounding box center [55, 62] width 40 height 9
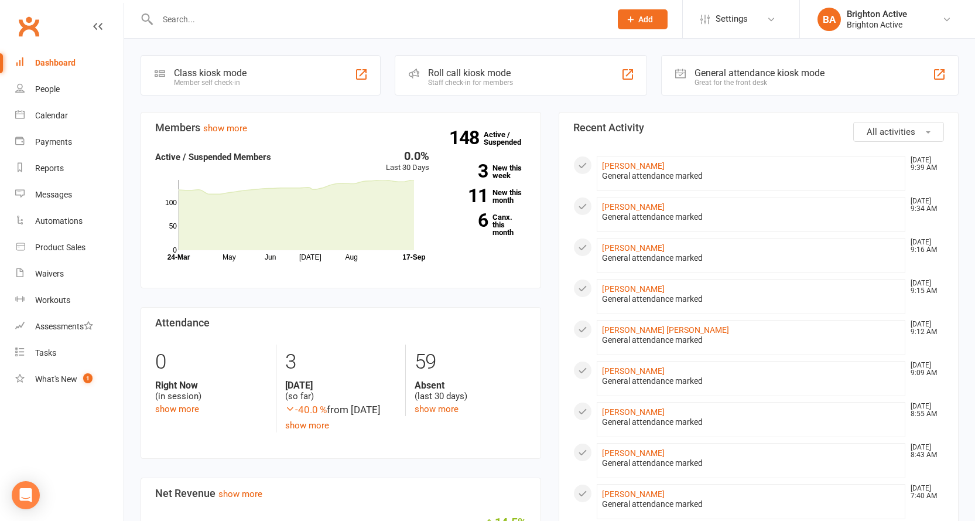
click at [754, 84] on div "Great for the front desk" at bounding box center [760, 82] width 130 height 8
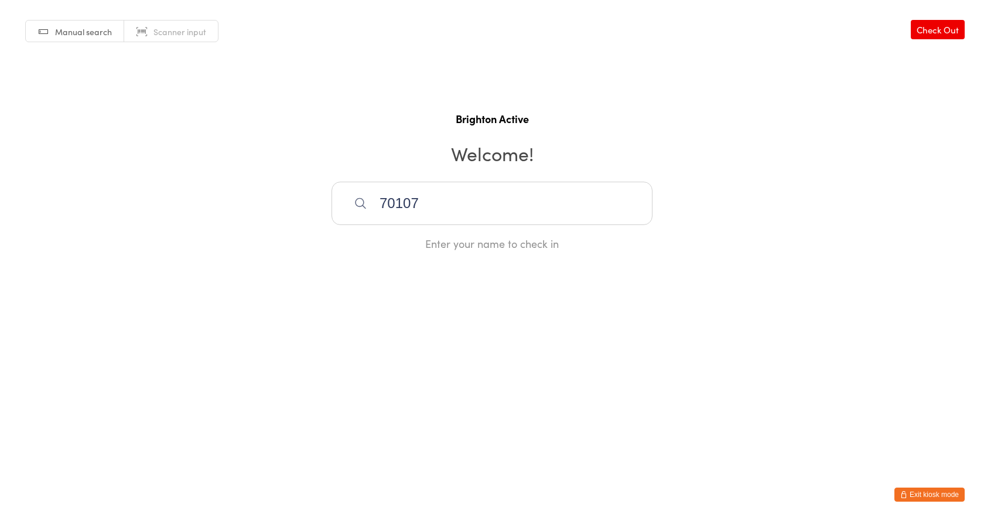
type input "70107"
click at [431, 246] on div "Ned Gabriel Hussney" at bounding box center [492, 241] width 300 height 16
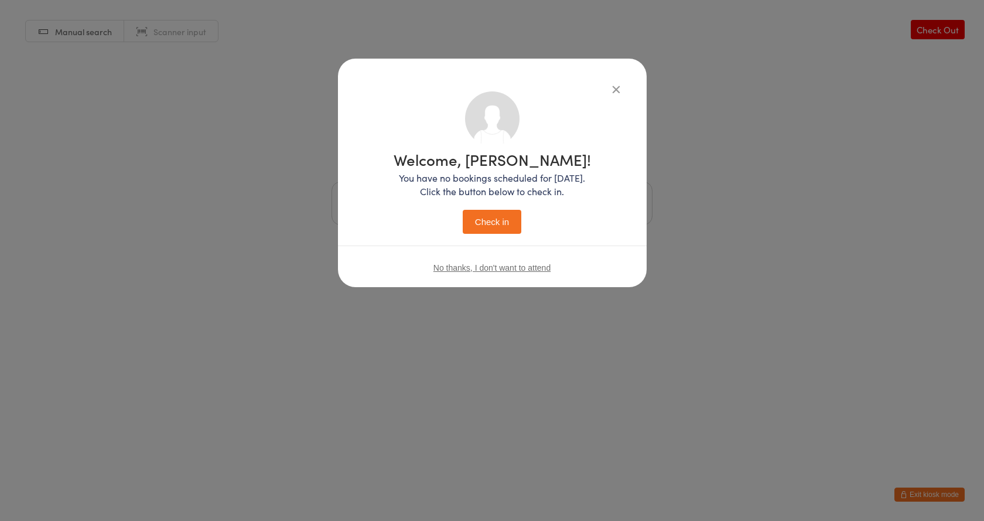
click at [506, 225] on button "Check in" at bounding box center [492, 222] width 59 height 24
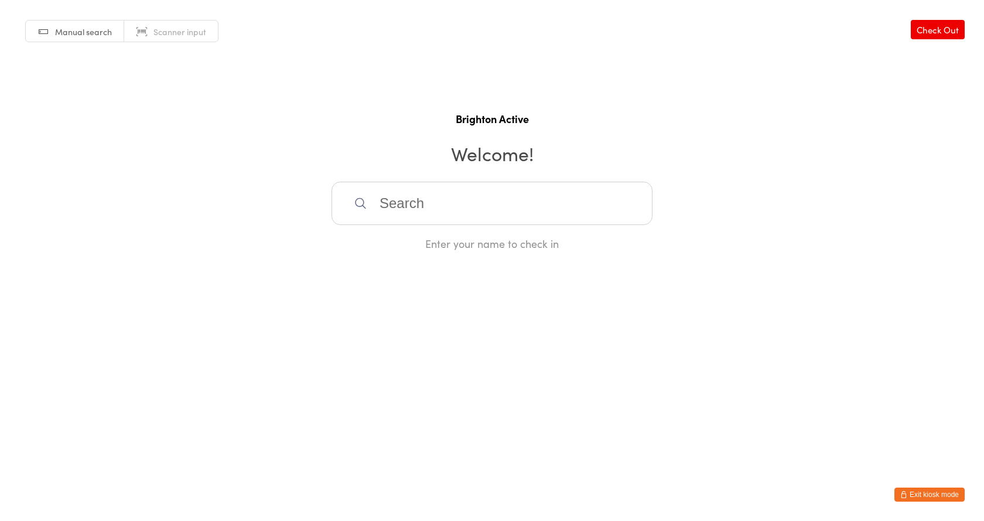
click at [937, 494] on button "Exit kiosk mode" at bounding box center [929, 494] width 70 height 14
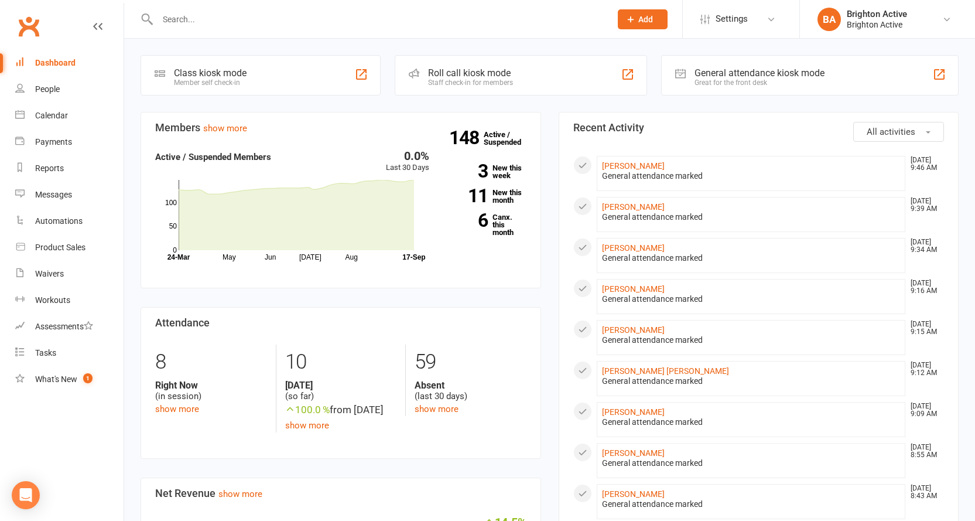
click at [757, 78] on div "General attendance kiosk mode" at bounding box center [760, 72] width 130 height 11
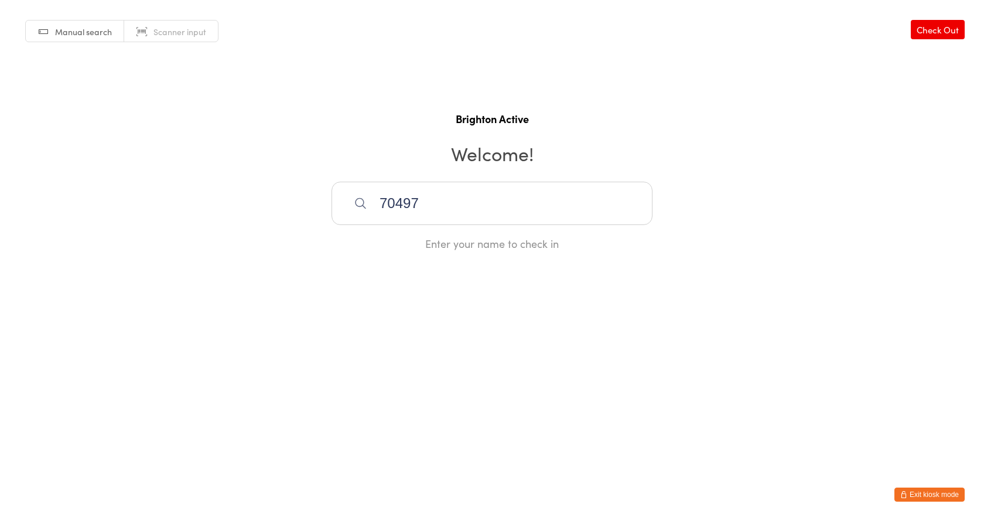
type input "70497"
click at [439, 238] on div "[PERSON_NAME]" at bounding box center [492, 241] width 300 height 16
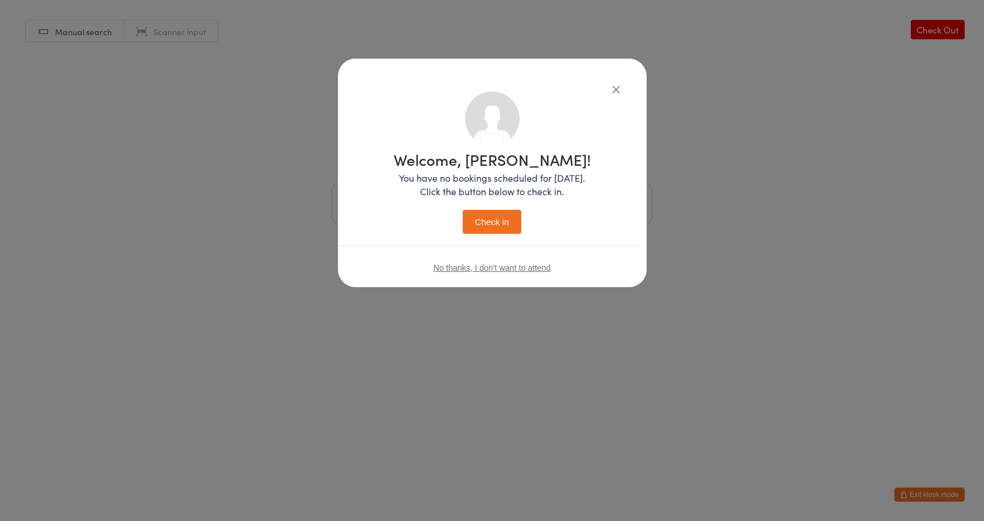
click at [504, 217] on button "Check in" at bounding box center [492, 222] width 59 height 24
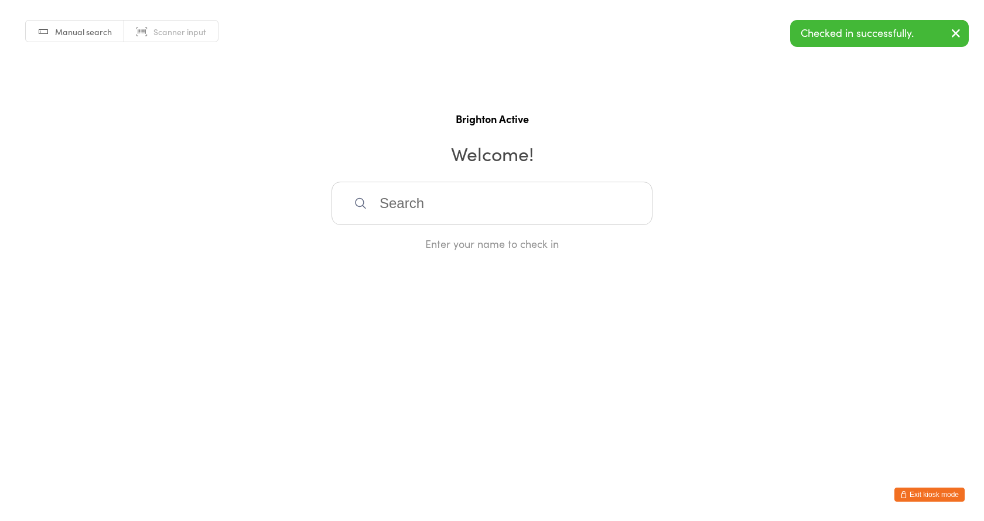
click at [934, 490] on button "Exit kiosk mode" at bounding box center [929, 494] width 70 height 14
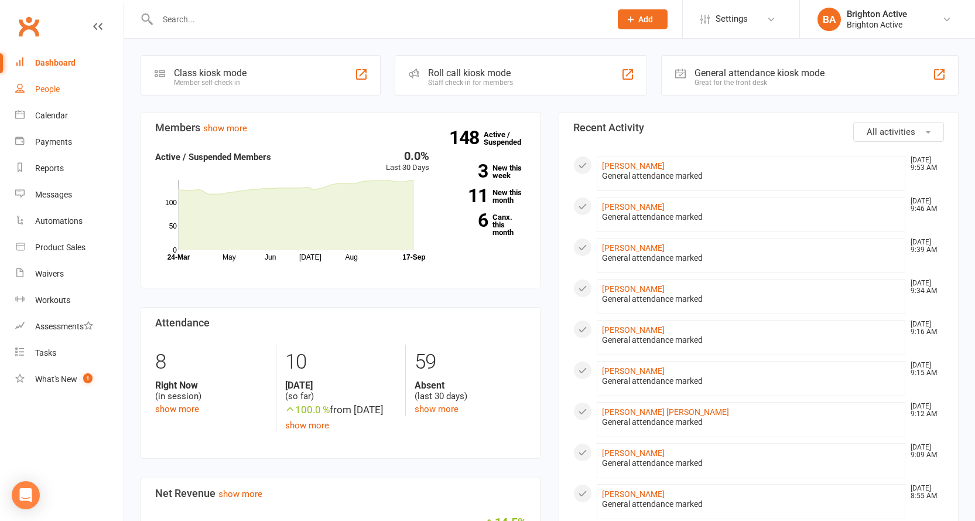
click at [54, 85] on div "People" at bounding box center [47, 88] width 25 height 9
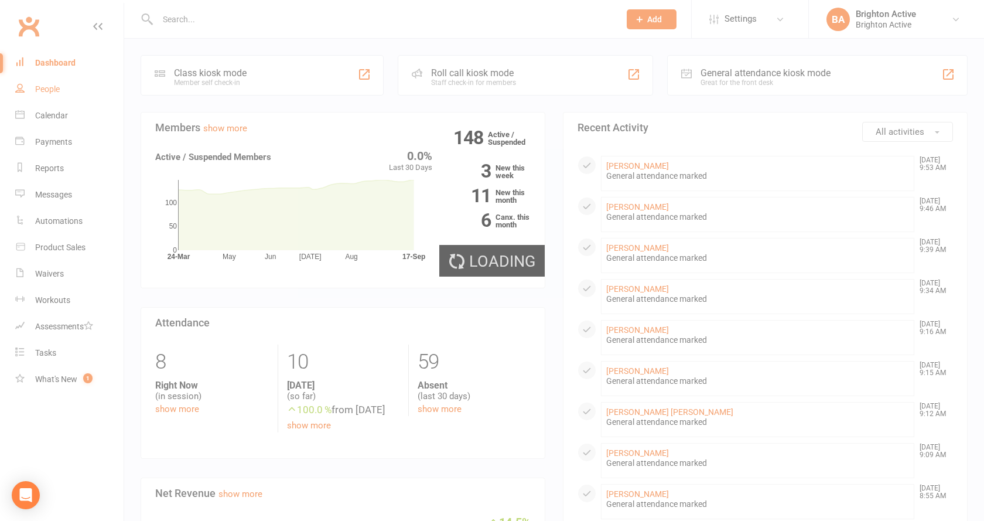
select select "true"
select select "100"
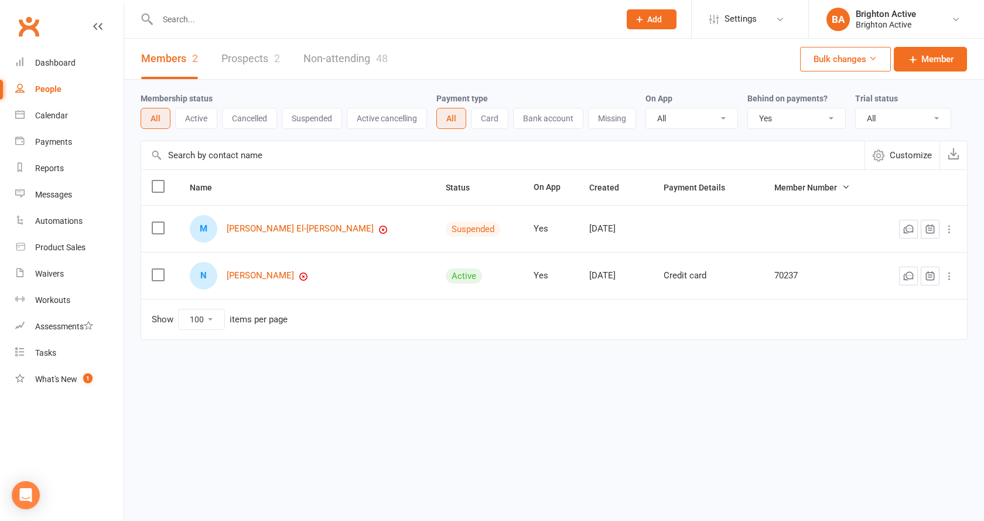
click at [780, 117] on select "All No Yes" at bounding box center [796, 118] width 97 height 20
click at [19, 67] on link "Dashboard" at bounding box center [69, 63] width 108 height 26
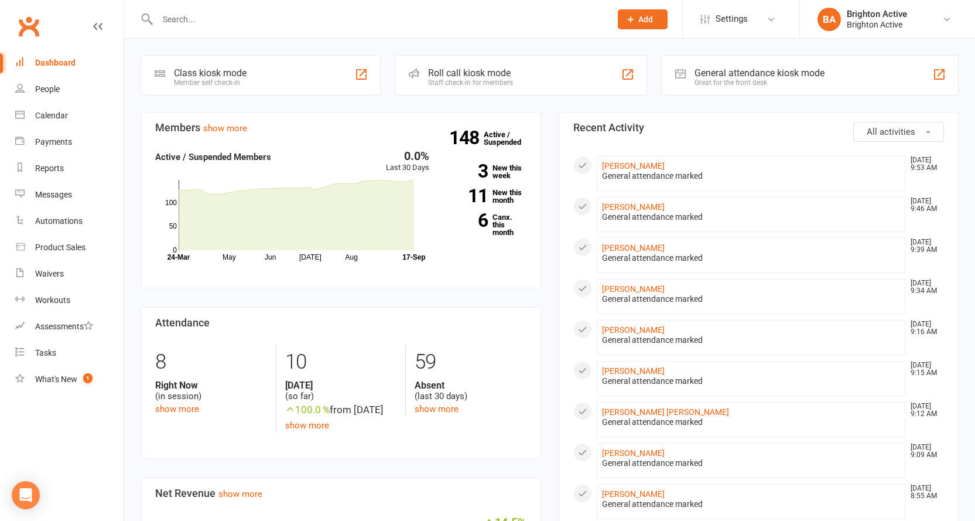
click at [806, 76] on div "General attendance kiosk mode" at bounding box center [760, 72] width 130 height 11
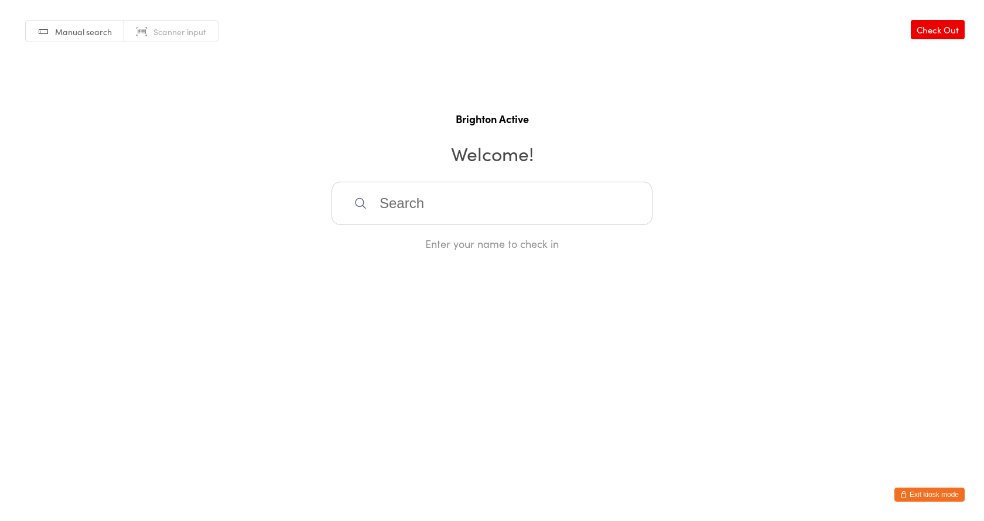
drag, startPoint x: 397, startPoint y: 195, endPoint x: 403, endPoint y: 195, distance: 6.4
click at [398, 195] on input "search" at bounding box center [492, 203] width 321 height 43
click at [416, 197] on input "search" at bounding box center [492, 203] width 321 height 43
click at [412, 211] on input "search" at bounding box center [492, 203] width 321 height 43
click at [404, 104] on div "Manual search Scanner input Check Out Brighton Active Welcome! Enter your name …" at bounding box center [492, 125] width 984 height 251
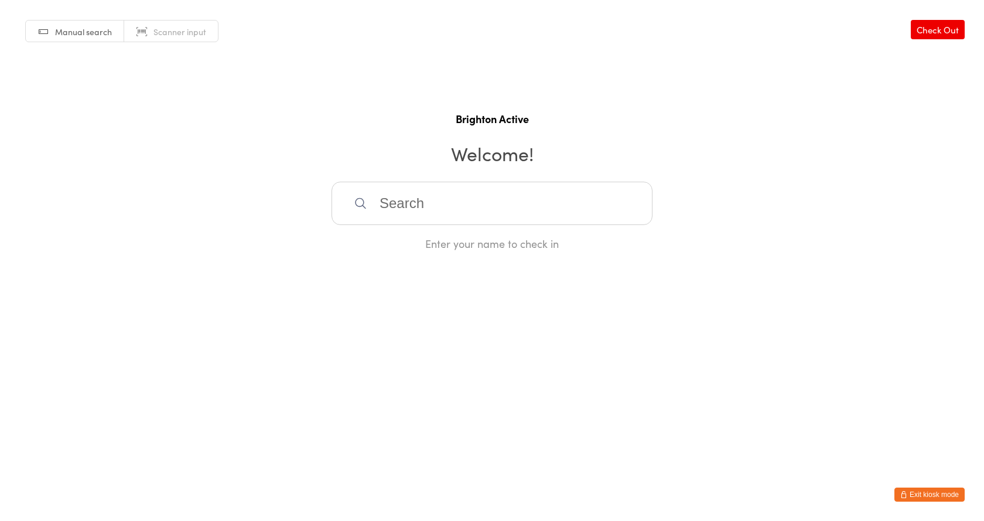
click at [379, 199] on input "search" at bounding box center [492, 203] width 321 height 43
click at [364, 75] on div "Manual search Scanner input Check Out Brighton Active Welcome! Enter your name …" at bounding box center [492, 125] width 984 height 251
click at [395, 195] on input "search" at bounding box center [492, 203] width 321 height 43
click at [319, 94] on div "Manual search Scanner input Check Out Brighton Active Welcome! Enter your name …" at bounding box center [492, 125] width 984 height 251
click at [390, 204] on input "search" at bounding box center [492, 203] width 321 height 43
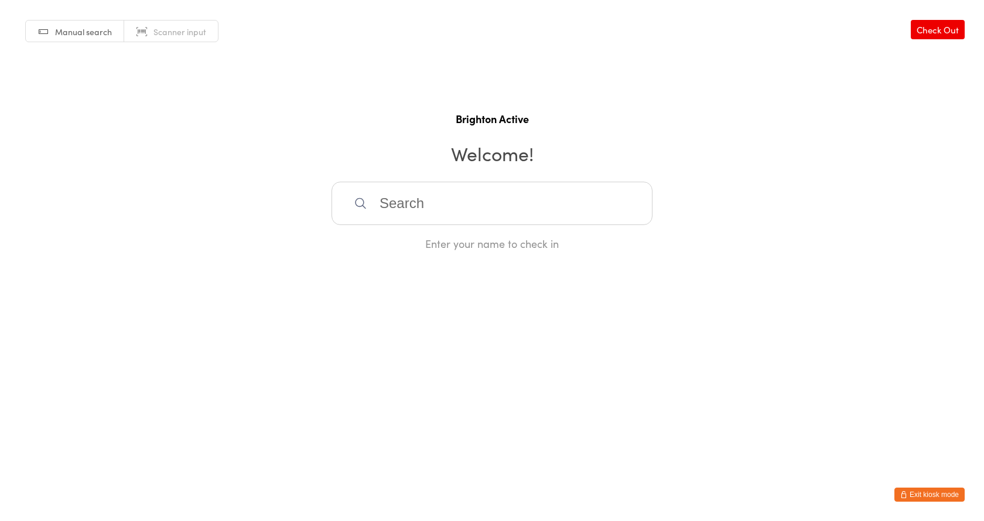
click at [927, 495] on button "Exit kiosk mode" at bounding box center [929, 494] width 70 height 14
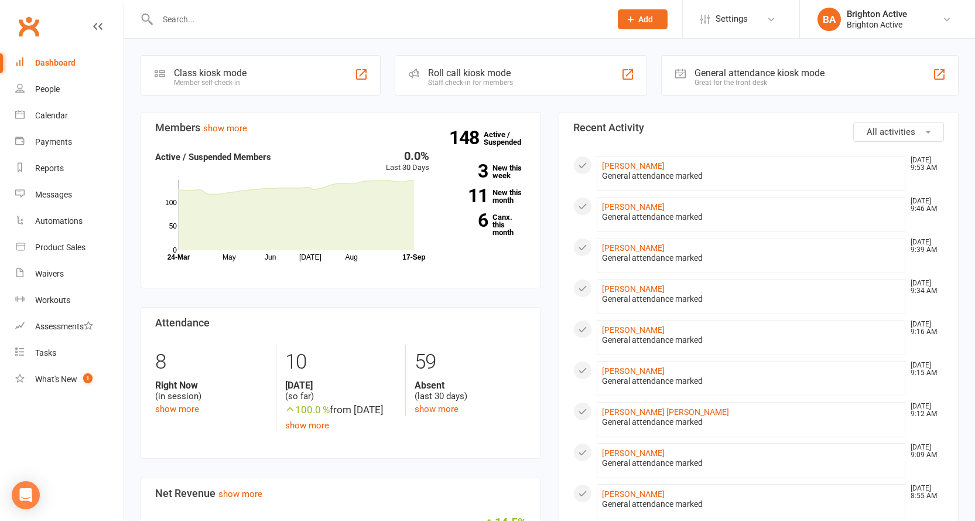
click at [851, 77] on div "General attendance kiosk mode Great for the front desk" at bounding box center [810, 75] width 298 height 40
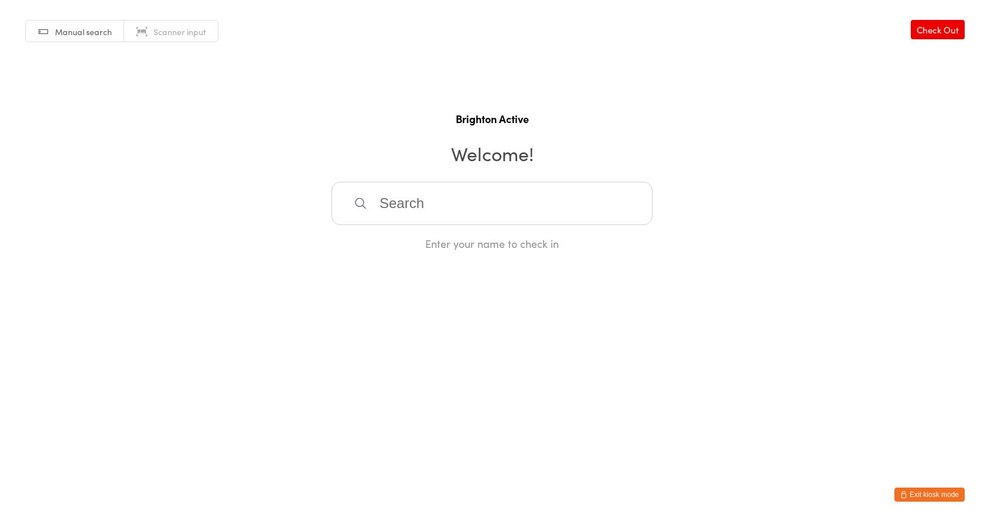
click at [504, 217] on input "search" at bounding box center [492, 203] width 321 height 43
type input "tami"
click at [453, 246] on div "Sheriff [PERSON_NAME]" at bounding box center [492, 241] width 300 height 16
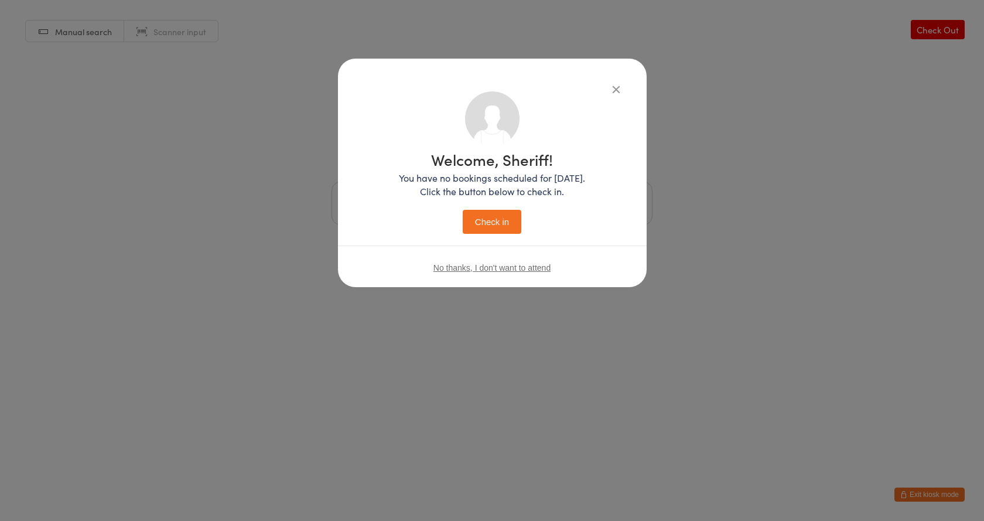
click at [505, 224] on button "Check in" at bounding box center [492, 222] width 59 height 24
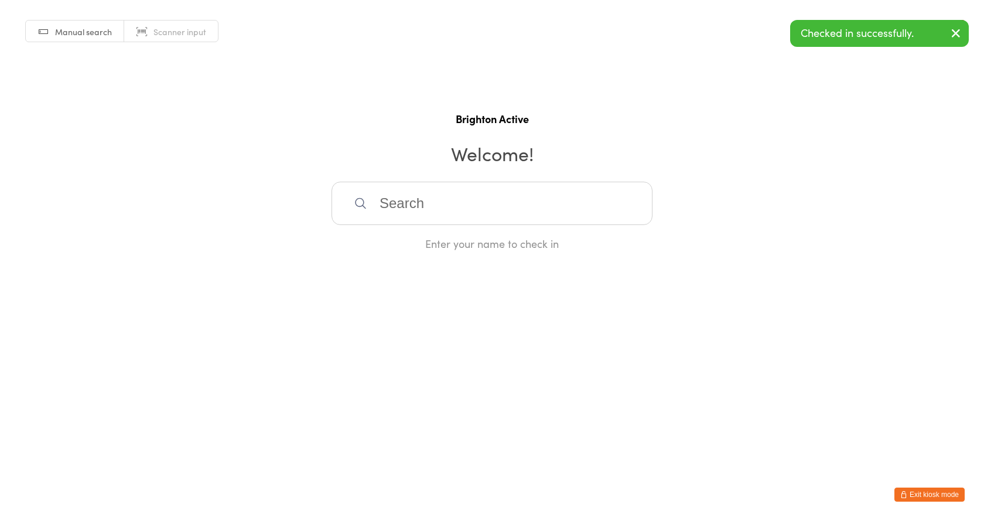
click at [935, 494] on button "Exit kiosk mode" at bounding box center [929, 494] width 70 height 14
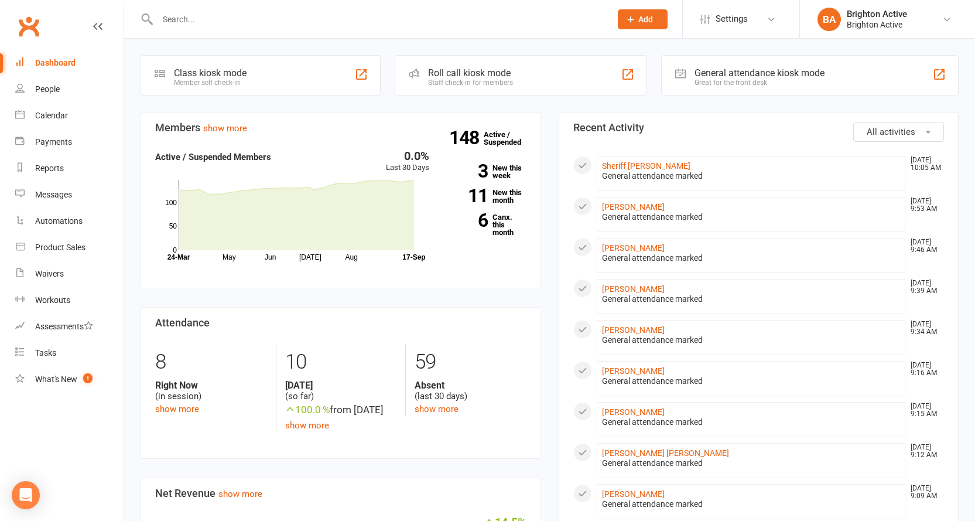
click at [753, 80] on div "Great for the front desk" at bounding box center [760, 82] width 130 height 8
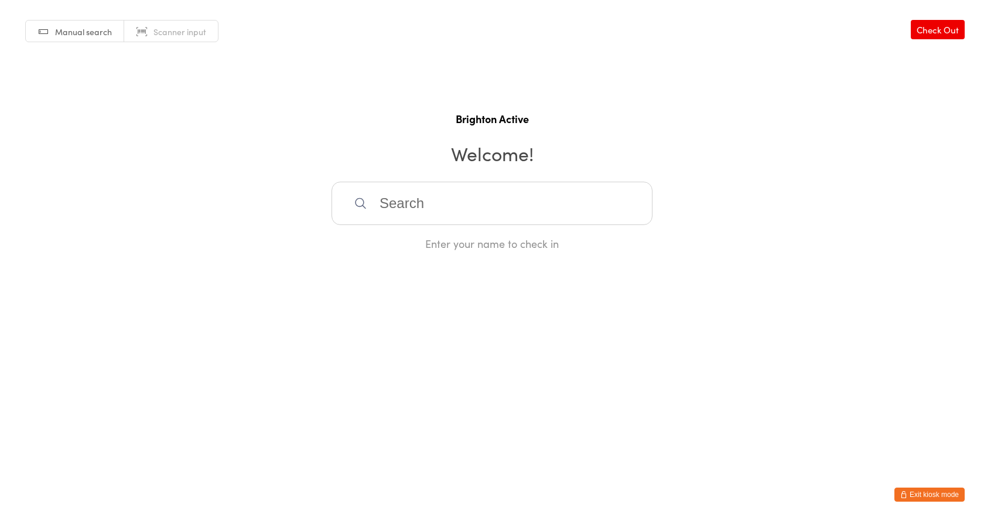
click at [922, 493] on button "Exit kiosk mode" at bounding box center [929, 494] width 70 height 14
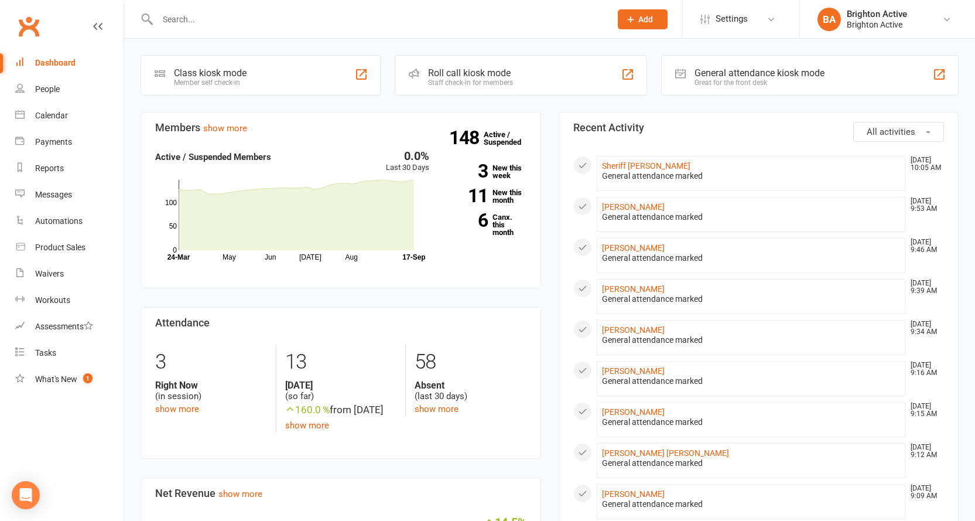
click at [858, 87] on div "General attendance kiosk mode Great for the front desk" at bounding box center [810, 75] width 298 height 40
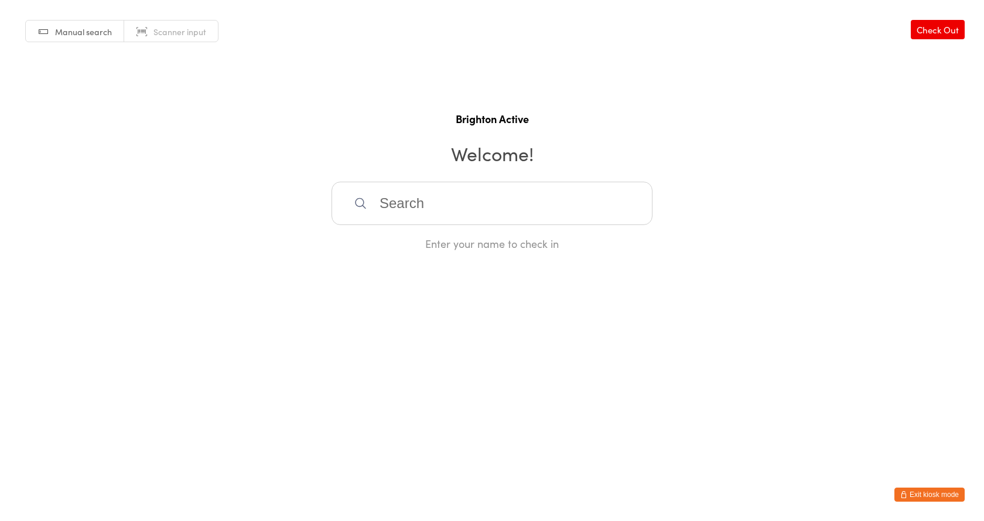
click at [520, 189] on input "search" at bounding box center [492, 203] width 321 height 43
type input "xip"
click at [489, 241] on div "Elle Xippas" at bounding box center [492, 241] width 300 height 16
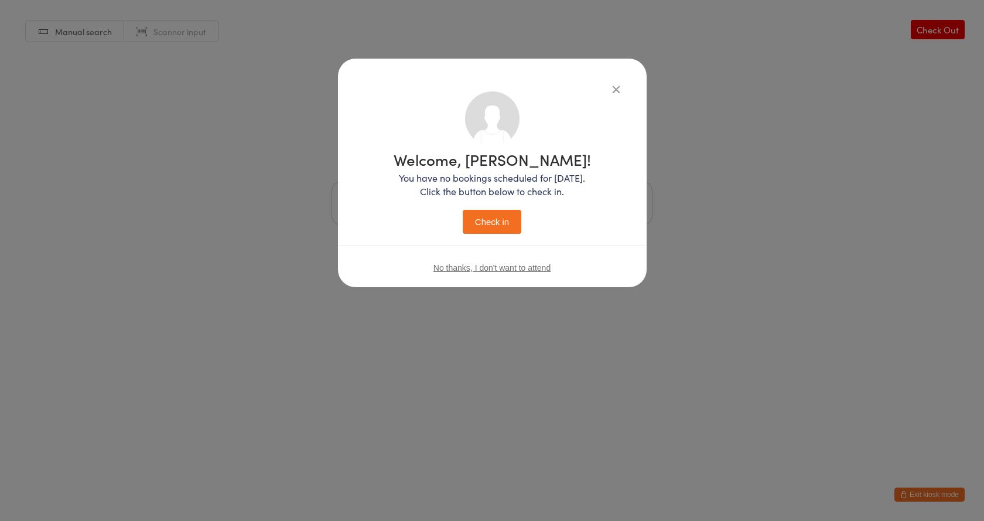
click at [475, 218] on button "Check in" at bounding box center [492, 222] width 59 height 24
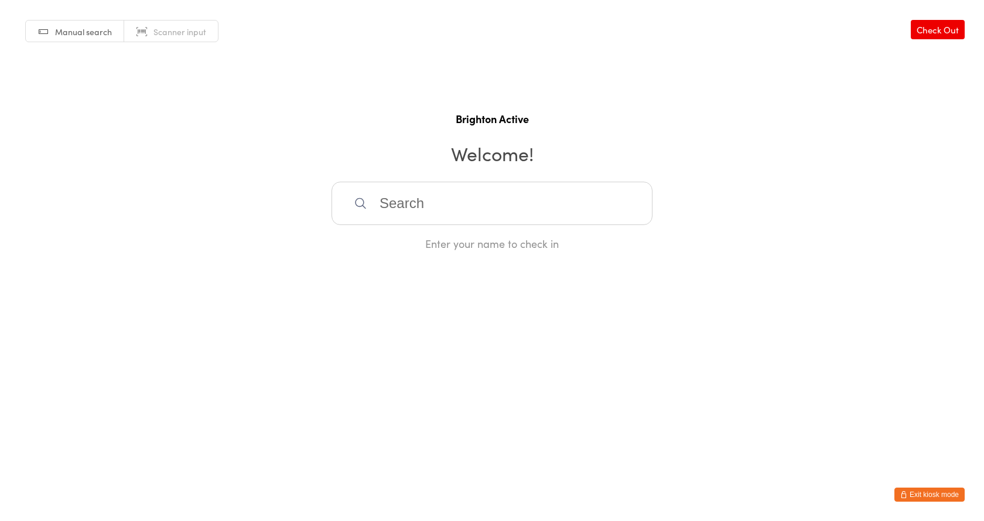
click at [573, 204] on input "search" at bounding box center [492, 203] width 321 height 43
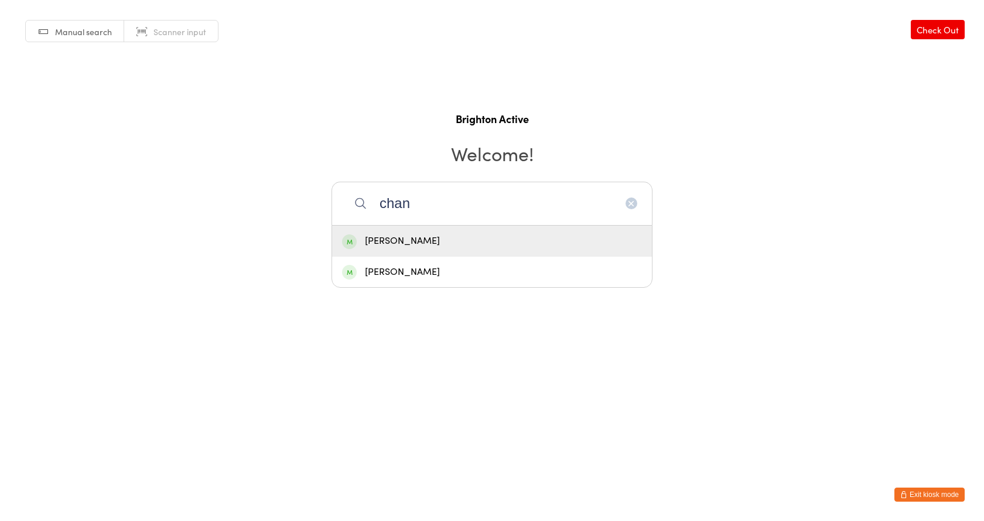
type input "chan"
click at [435, 240] on div "Chanelle Dylan" at bounding box center [492, 241] width 300 height 16
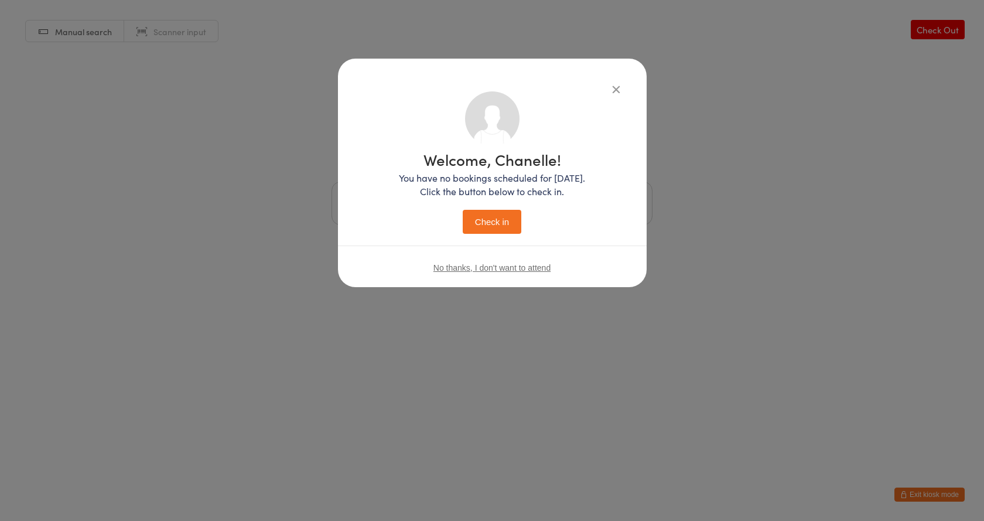
click at [500, 222] on button "Check in" at bounding box center [492, 222] width 59 height 24
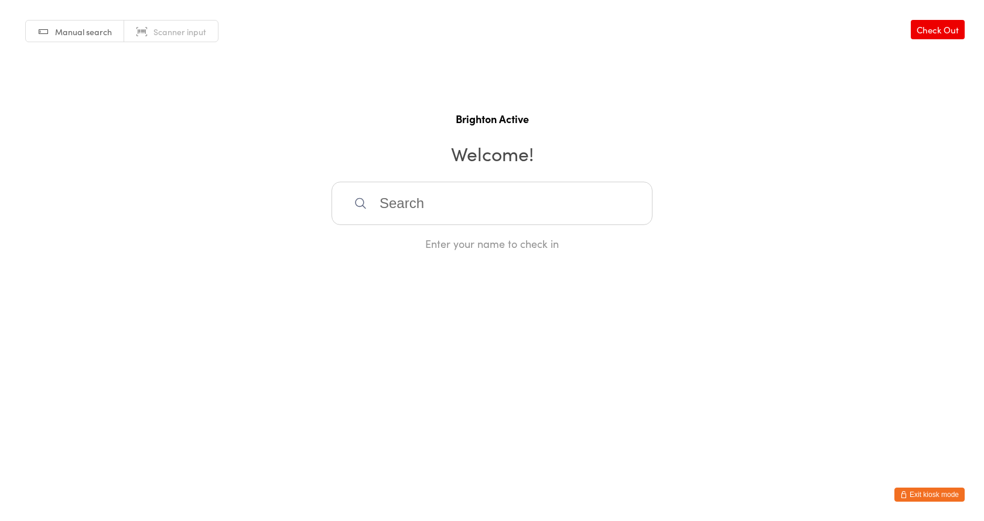
click at [928, 498] on button "Exit kiosk mode" at bounding box center [929, 494] width 70 height 14
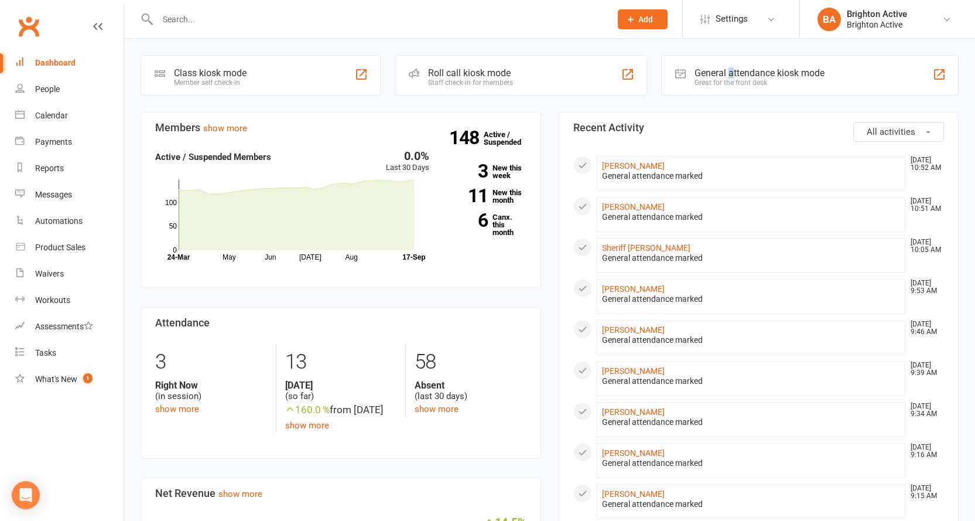
click at [729, 75] on div "General attendance kiosk mode" at bounding box center [760, 72] width 130 height 11
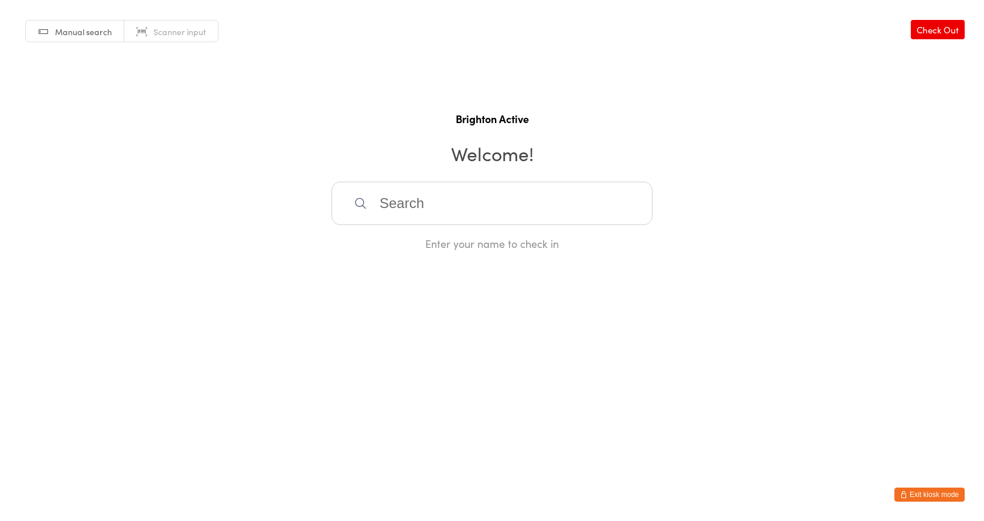
drag, startPoint x: 927, startPoint y: 494, endPoint x: 901, endPoint y: 460, distance: 42.3
click at [927, 494] on button "Exit kiosk mode" at bounding box center [929, 494] width 70 height 14
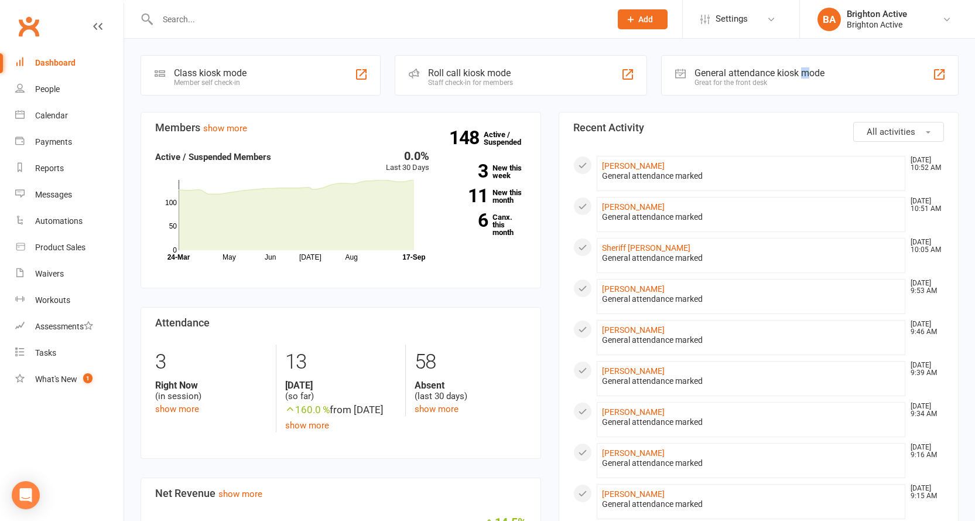
click at [805, 76] on div "General attendance kiosk mode" at bounding box center [760, 72] width 130 height 11
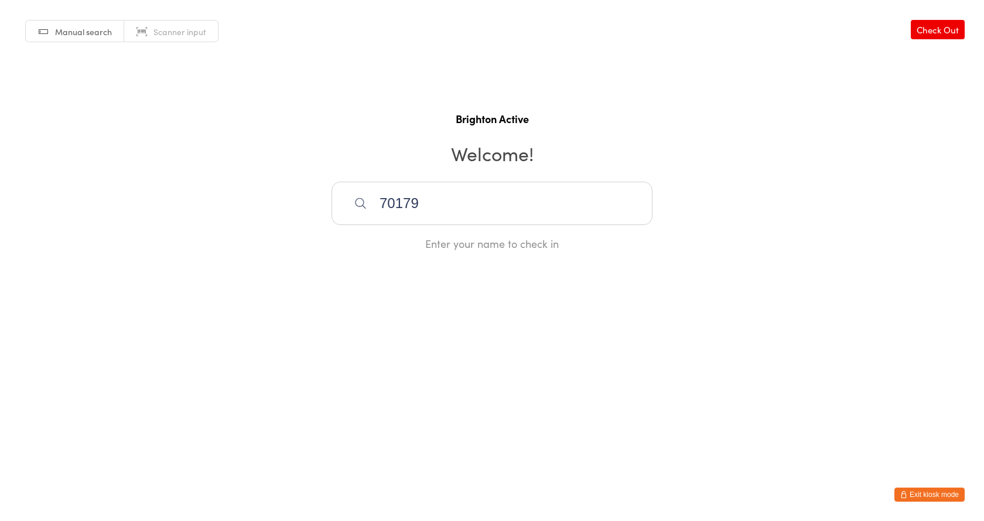
type input "70179"
click at [448, 242] on div "[PERSON_NAME]" at bounding box center [492, 241] width 300 height 16
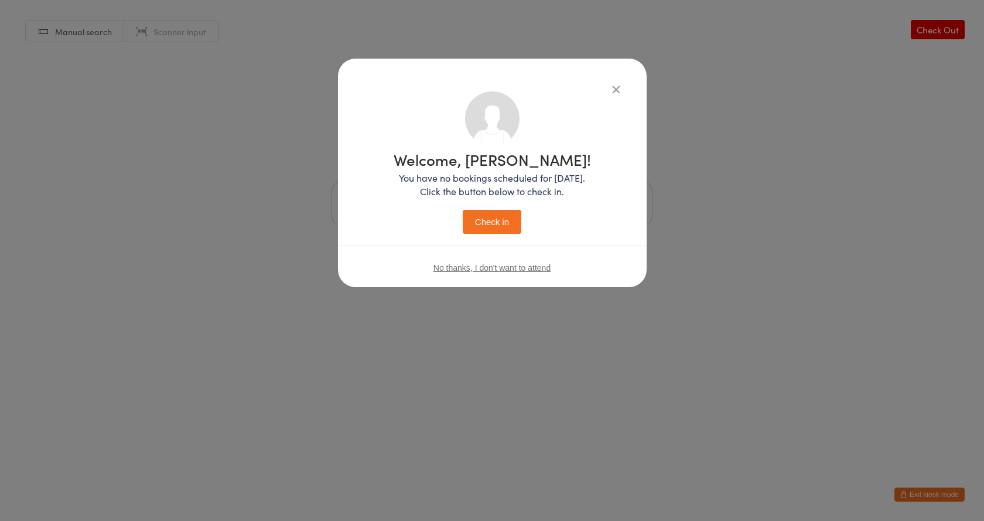
click at [500, 227] on button "Check in" at bounding box center [492, 222] width 59 height 24
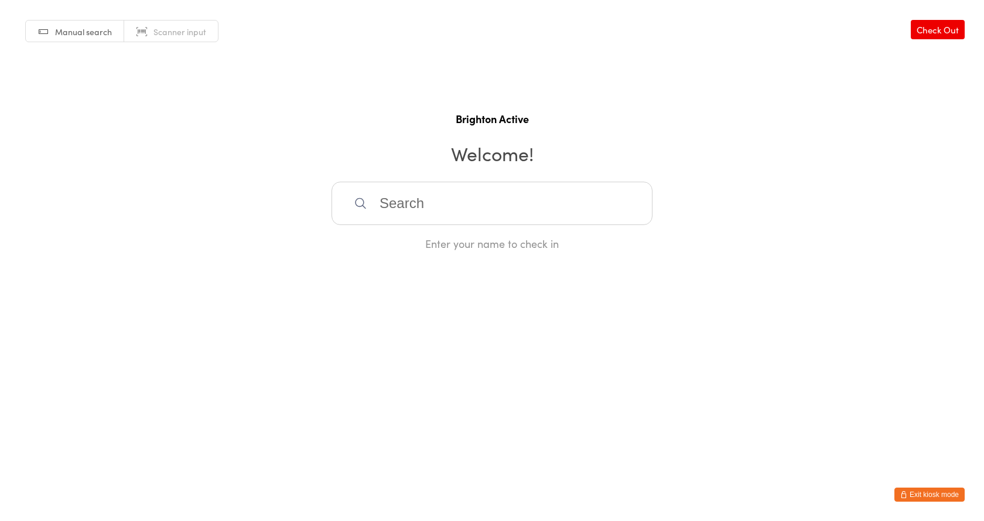
drag, startPoint x: 949, startPoint y: 495, endPoint x: 895, endPoint y: 447, distance: 72.6
click at [949, 495] on button "Exit kiosk mode" at bounding box center [929, 494] width 70 height 14
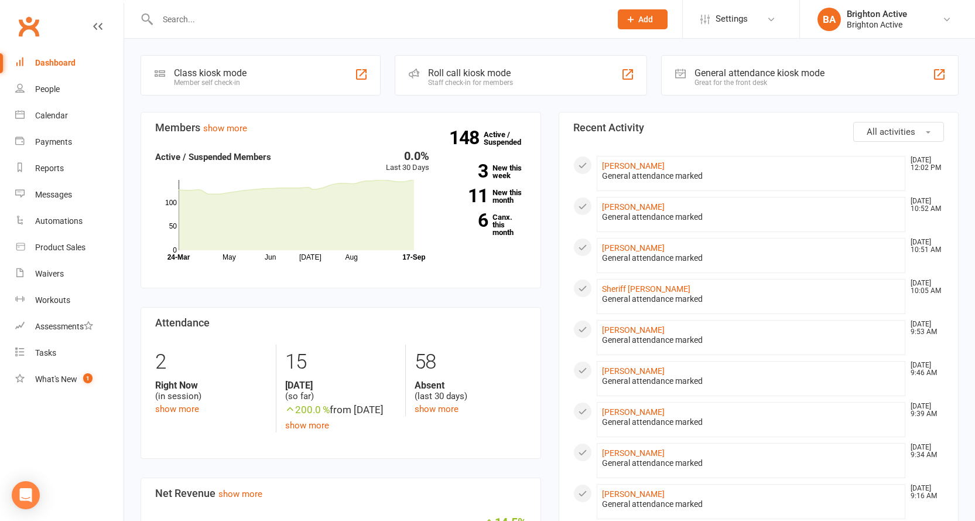
drag, startPoint x: 841, startPoint y: 86, endPoint x: 831, endPoint y: 83, distance: 10.4
click at [841, 86] on div "General attendance kiosk mode Great for the front desk" at bounding box center [810, 75] width 298 height 40
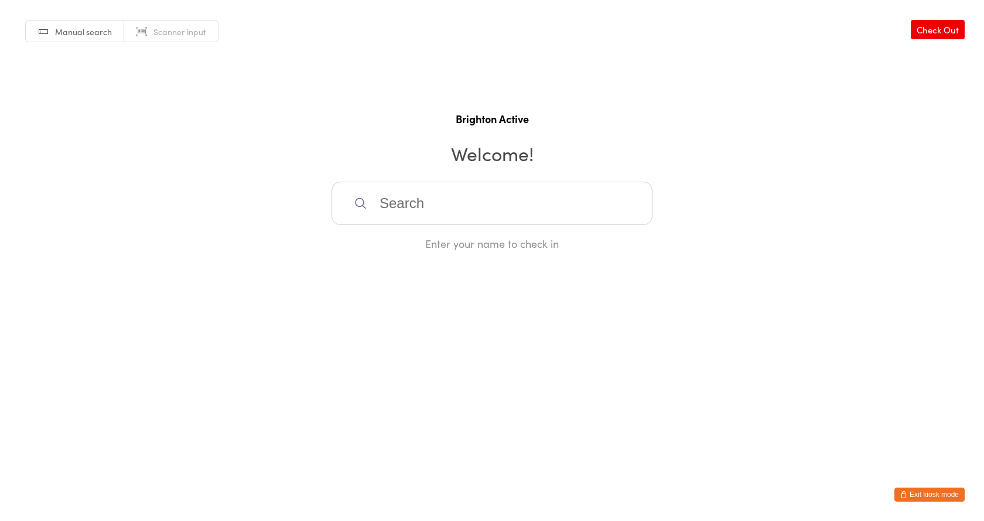
click at [452, 206] on input "search" at bounding box center [492, 203] width 321 height 43
type input "[PERSON_NAME]"
click at [444, 244] on div "[PERSON_NAME]" at bounding box center [492, 241] width 300 height 16
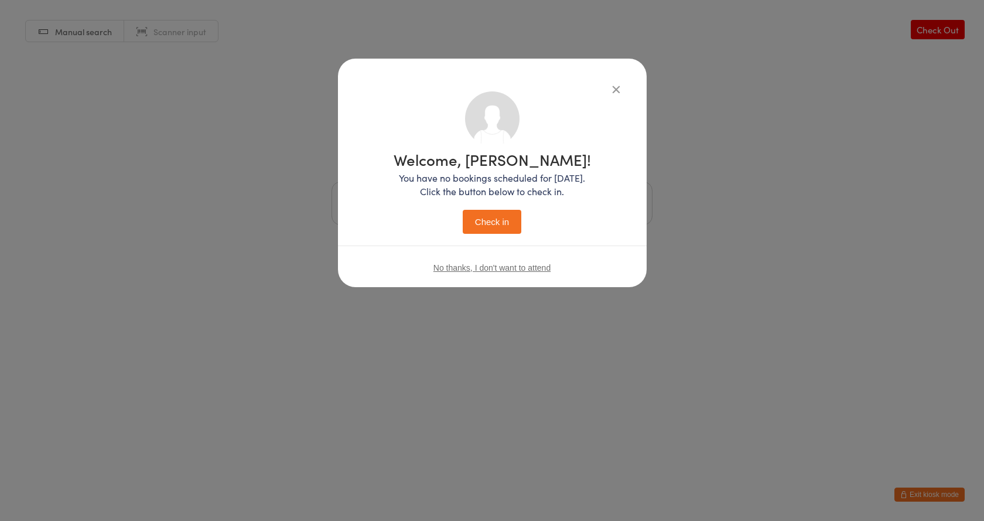
drag, startPoint x: 498, startPoint y: 222, endPoint x: 523, endPoint y: 217, distance: 25.2
click at [498, 221] on button "Check in" at bounding box center [492, 222] width 59 height 24
